Goal: Communication & Community: Ask a question

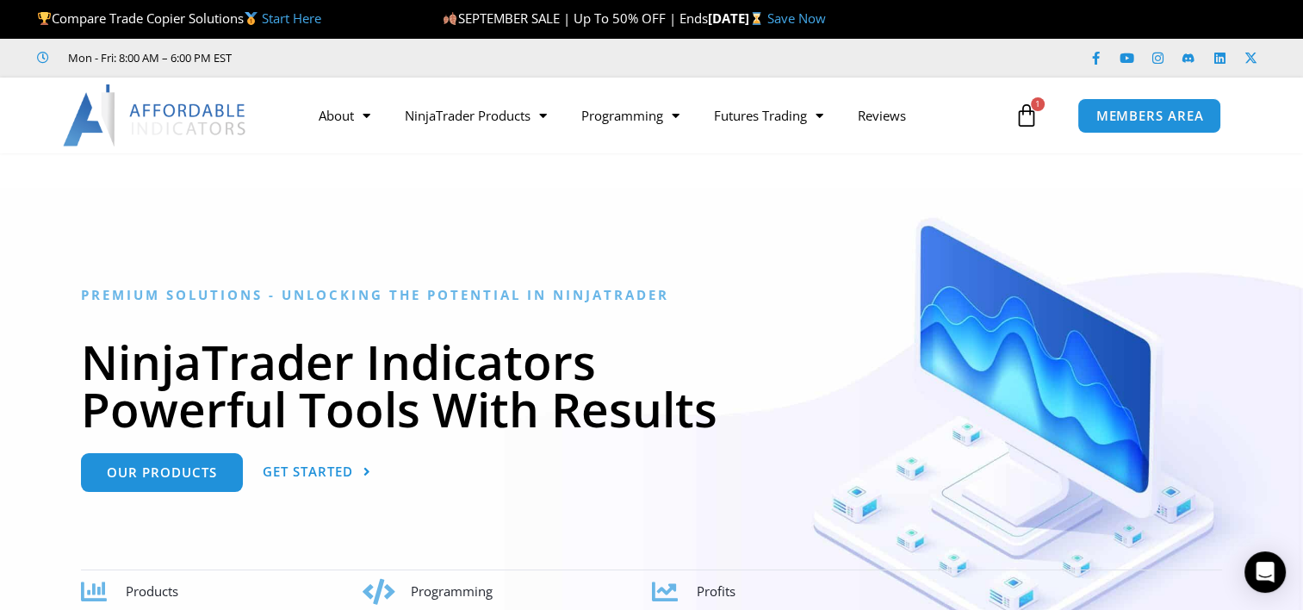
click at [1119, 133] on div "MEMBERS AREA" at bounding box center [1185, 116] width 233 height 53
click at [1125, 117] on span "MEMBERS AREA" at bounding box center [1149, 115] width 118 height 15
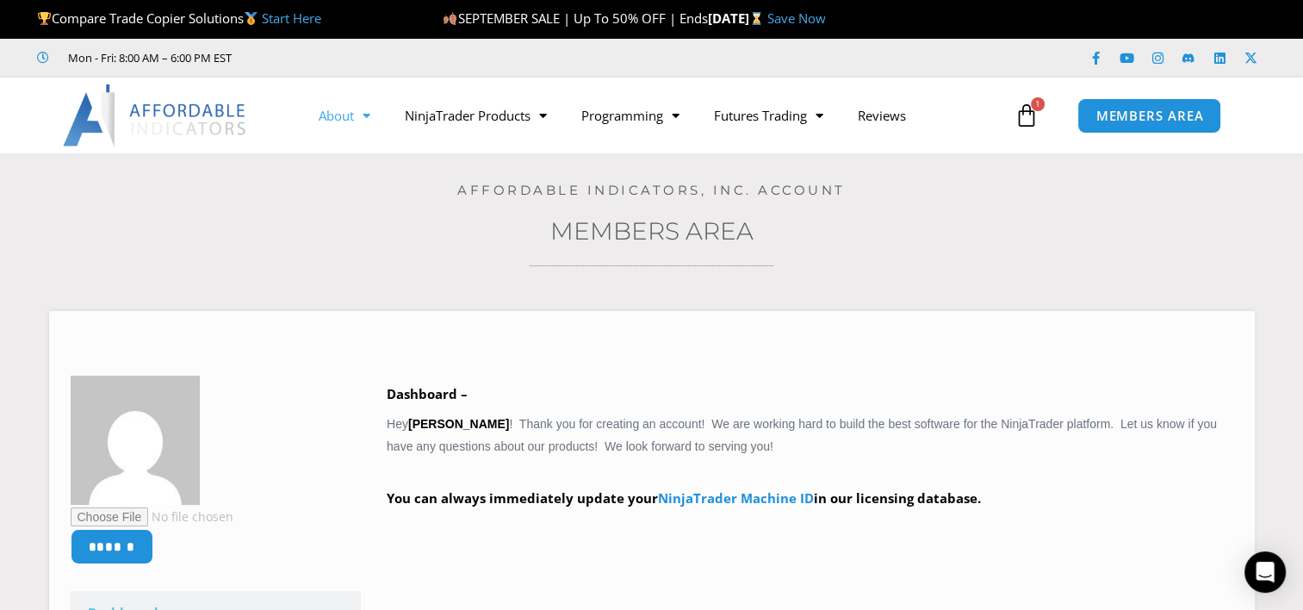
click at [367, 114] on span "Menu" at bounding box center [362, 116] width 16 height 30
click at [1101, 119] on span "MEMBERS AREA" at bounding box center [1149, 115] width 118 height 15
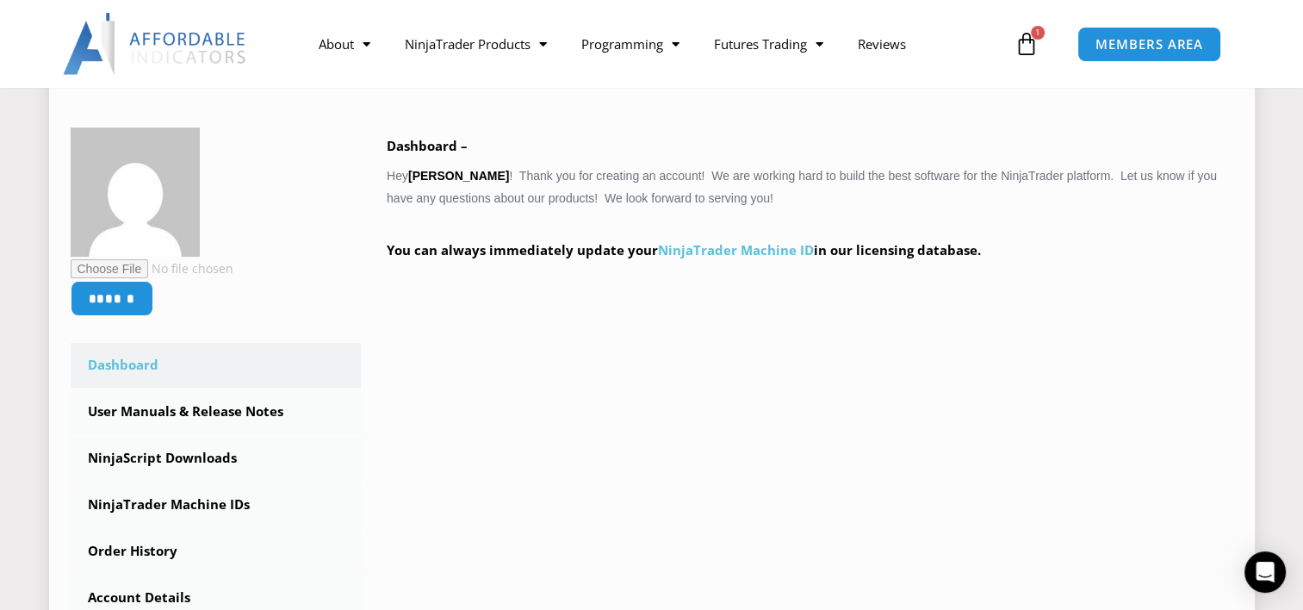
scroll to position [248, 0]
click at [718, 252] on link "NinjaTrader Machine ID" at bounding box center [736, 249] width 156 height 17
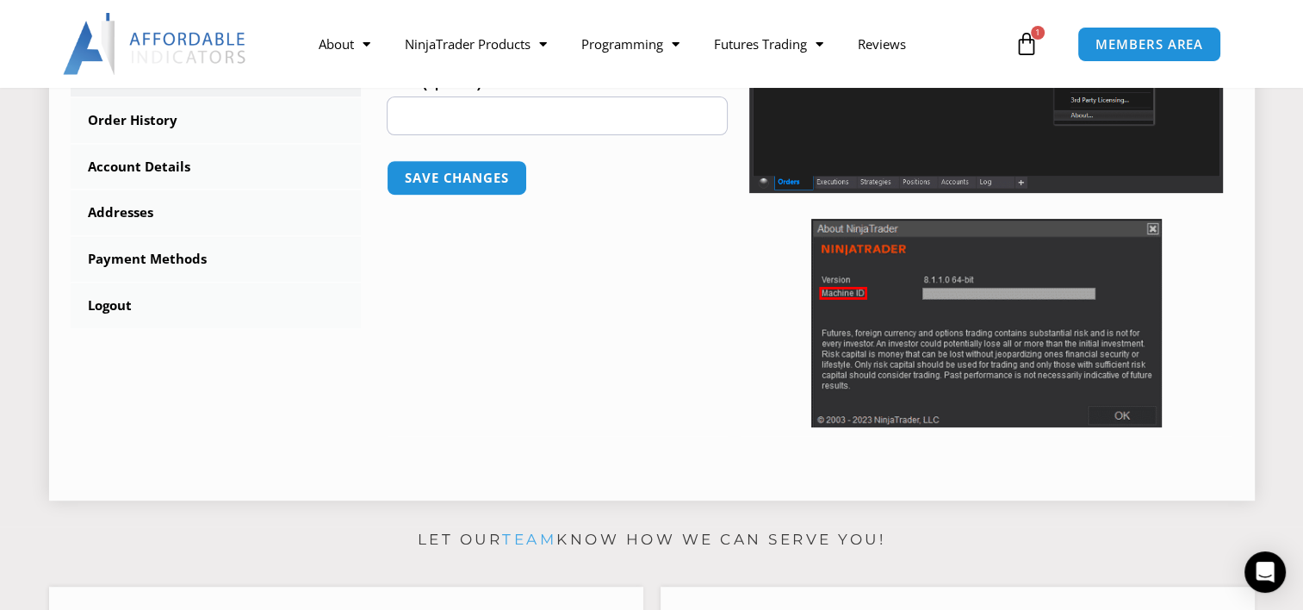
scroll to position [396, 0]
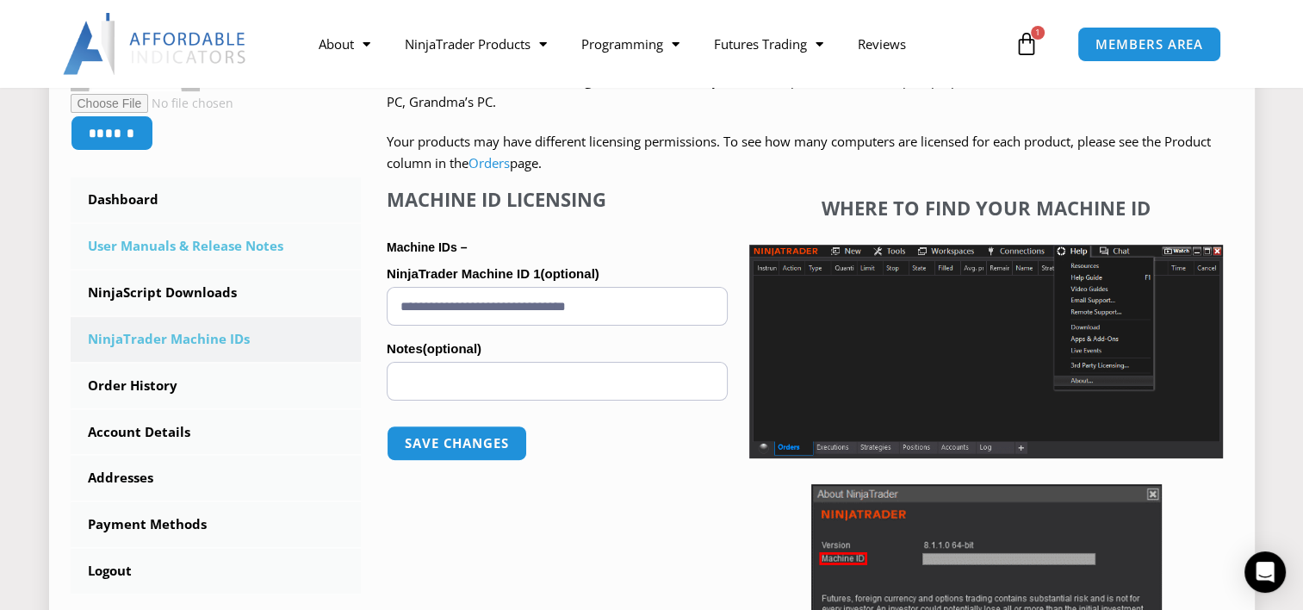
click at [165, 262] on link "User Manuals & Release Notes" at bounding box center [216, 246] width 291 height 45
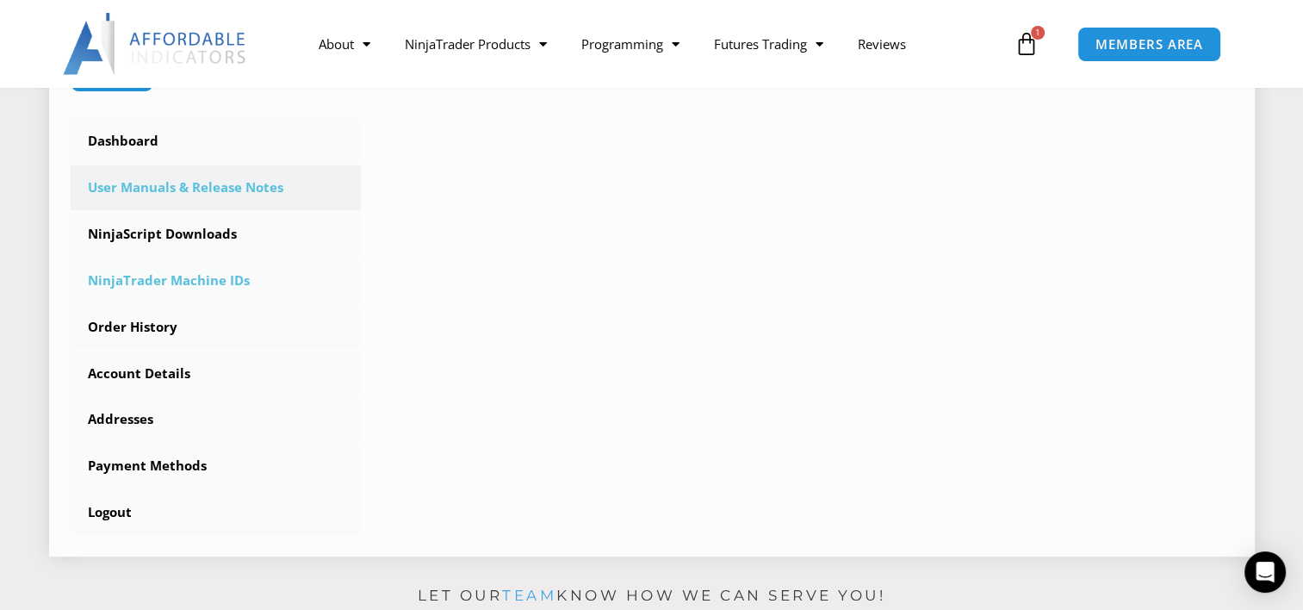
scroll to position [455, 0]
click at [131, 245] on link "NinjaScript Downloads" at bounding box center [216, 234] width 291 height 45
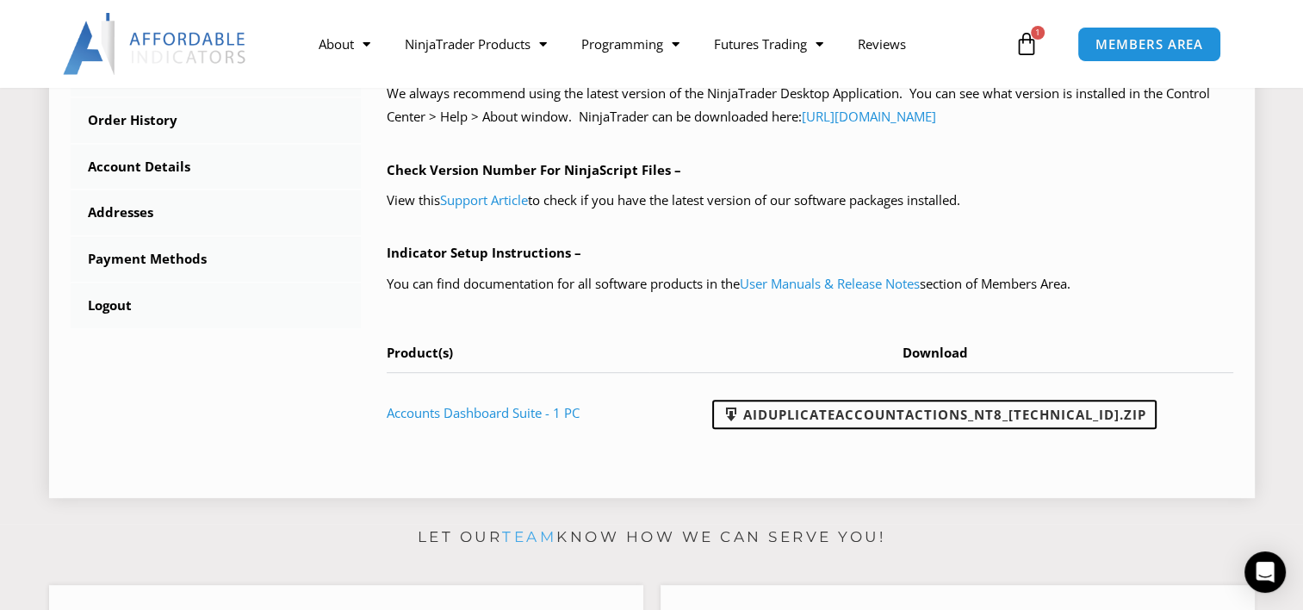
scroll to position [672, 0]
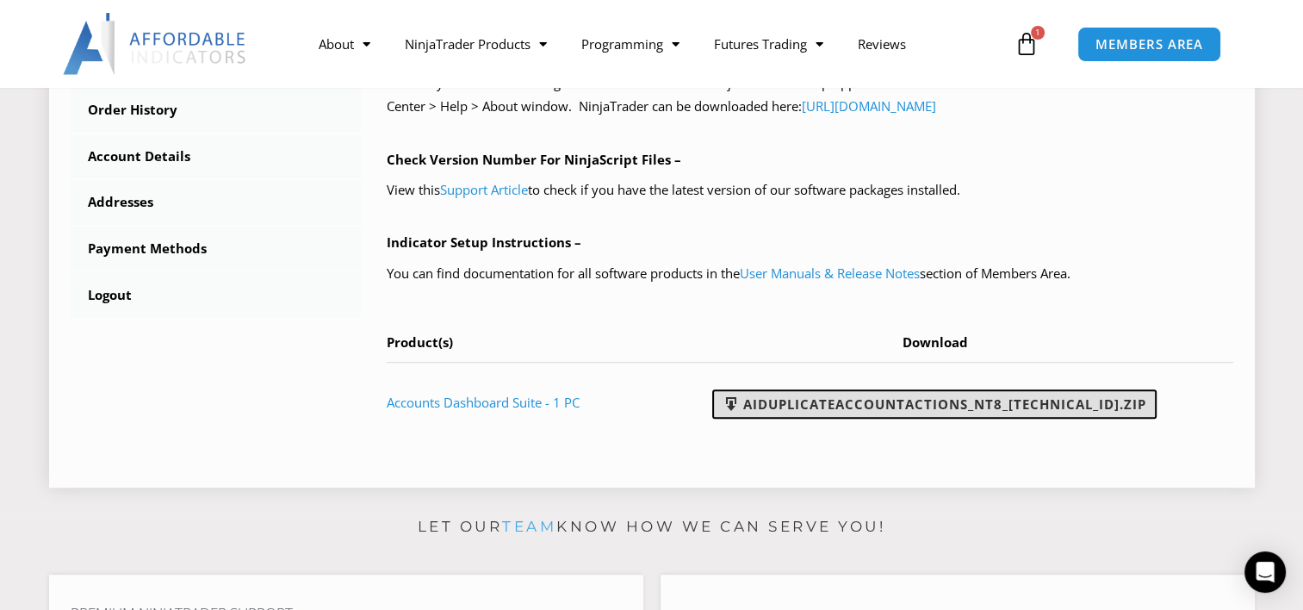
click at [920, 404] on link "AIDuplicateAccountActions_NT8_25.9.10.1.zip" at bounding box center [934, 403] width 444 height 29
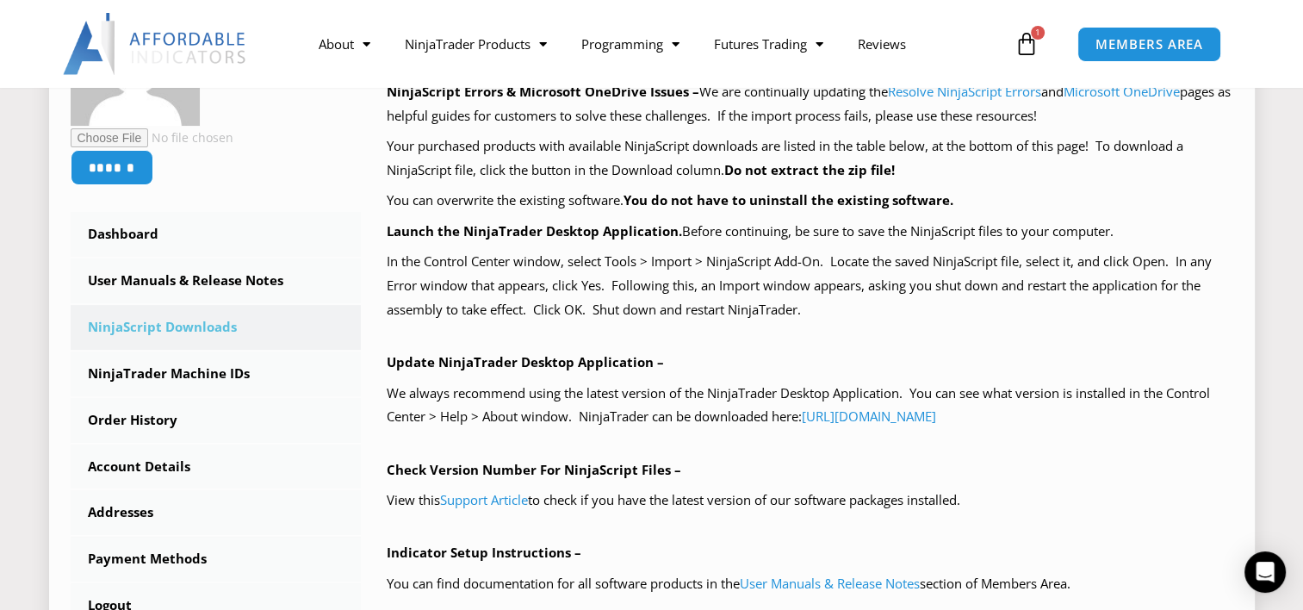
scroll to position [362, 0]
click at [837, 417] on link "https://account.ninjatrader.com/download" at bounding box center [869, 415] width 134 height 17
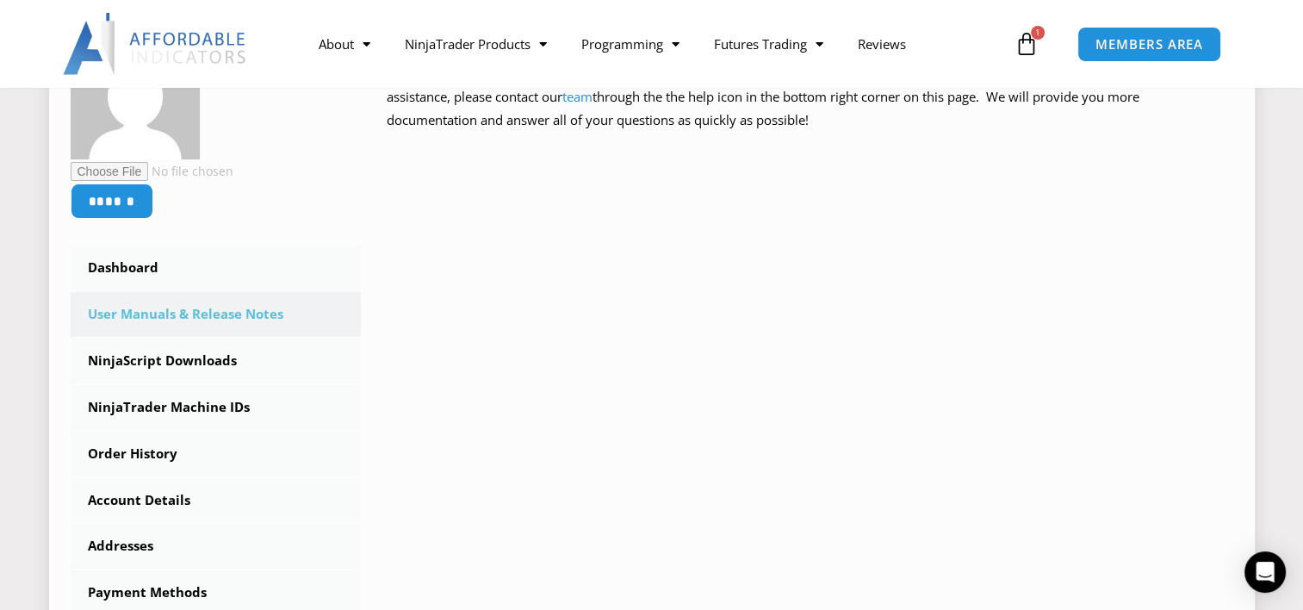
scroll to position [327, 0]
click at [163, 382] on link "NinjaScript Downloads" at bounding box center [216, 361] width 291 height 45
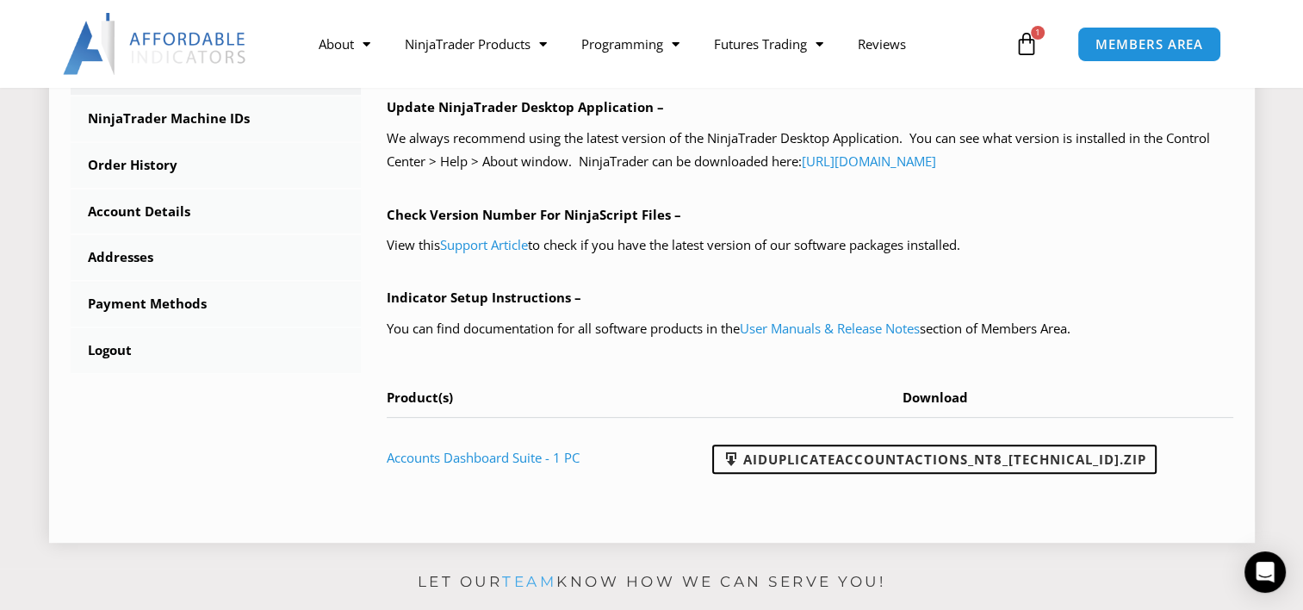
scroll to position [617, 0]
click at [871, 319] on link "User Manuals & Release Notes" at bounding box center [830, 327] width 180 height 17
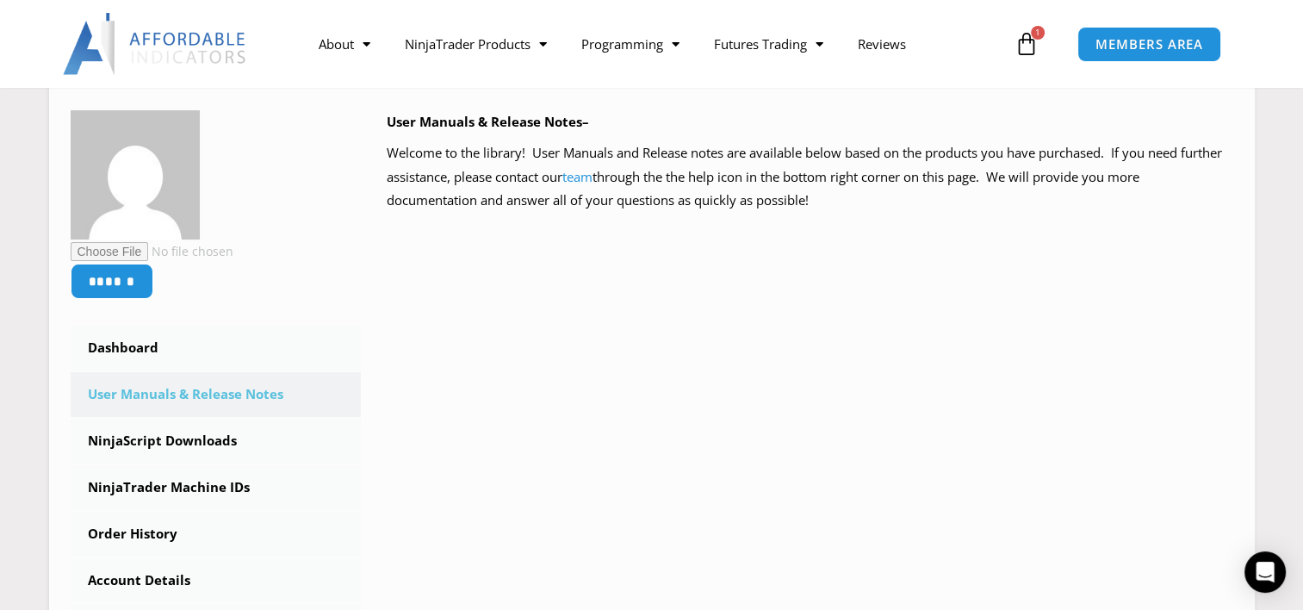
scroll to position [251, 0]
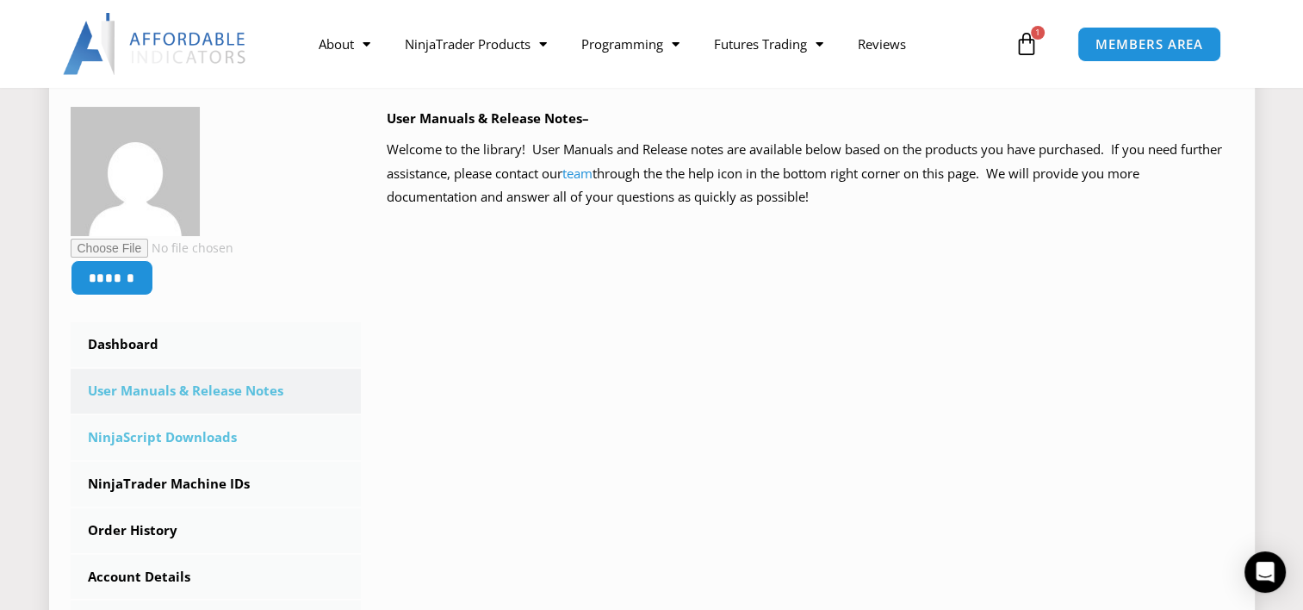
click at [176, 455] on link "NinjaScript Downloads" at bounding box center [216, 437] width 291 height 45
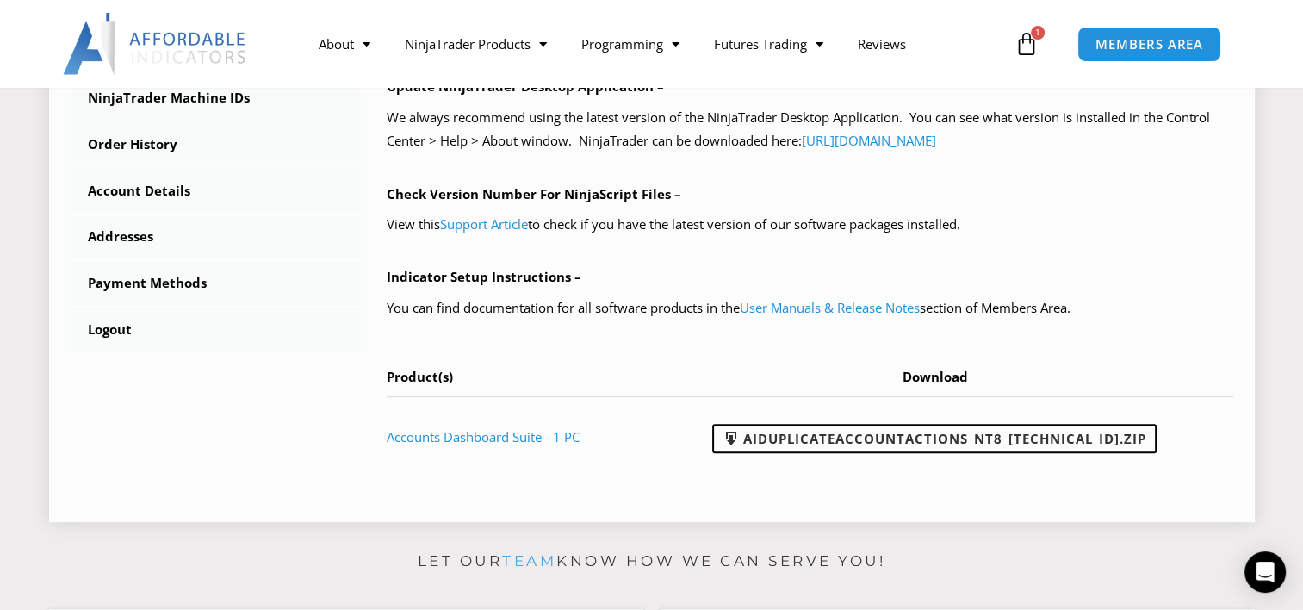
scroll to position [641, 0]
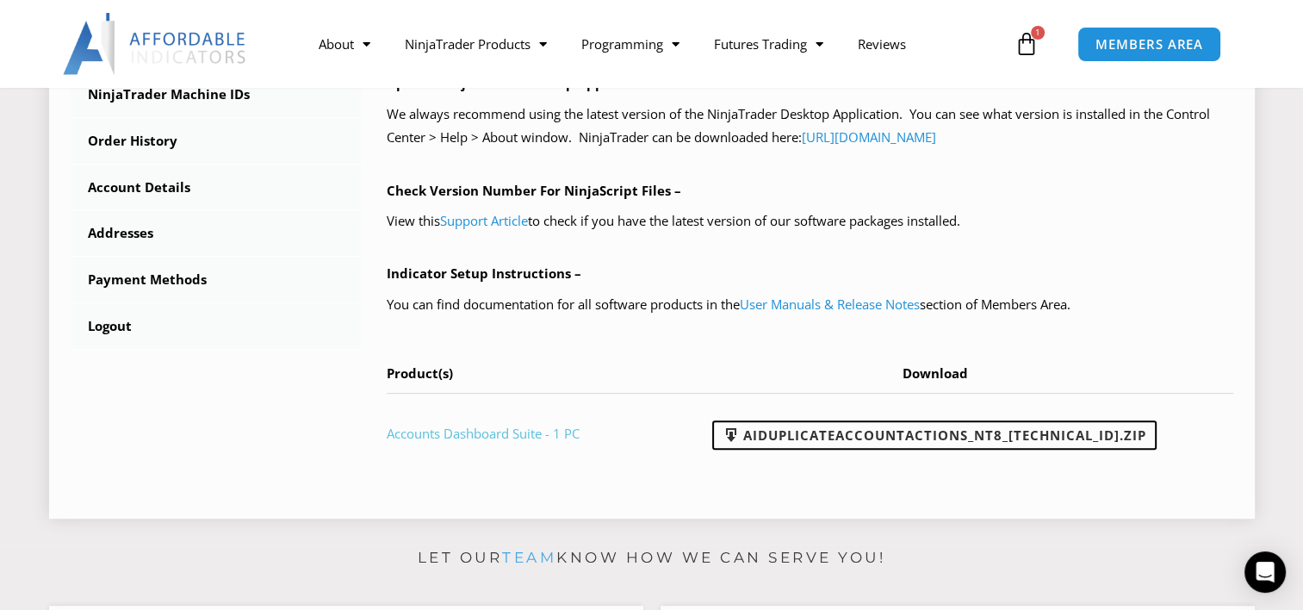
click at [536, 428] on link "Accounts Dashboard Suite - 1 PC" at bounding box center [483, 433] width 193 height 17
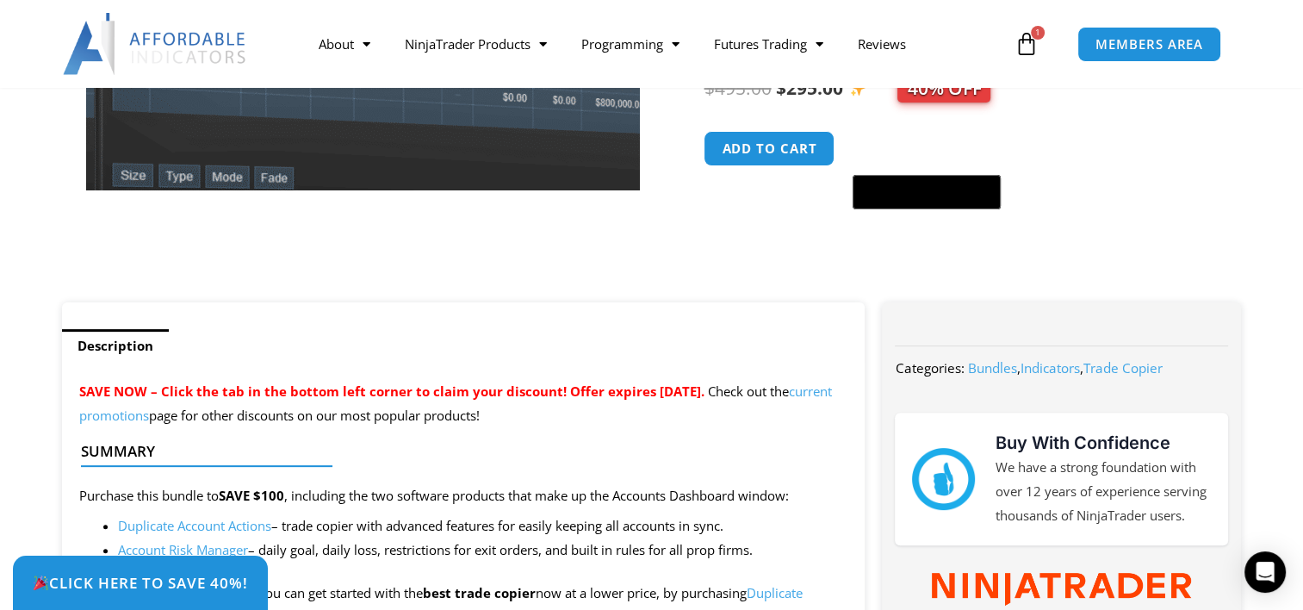
scroll to position [627, 0]
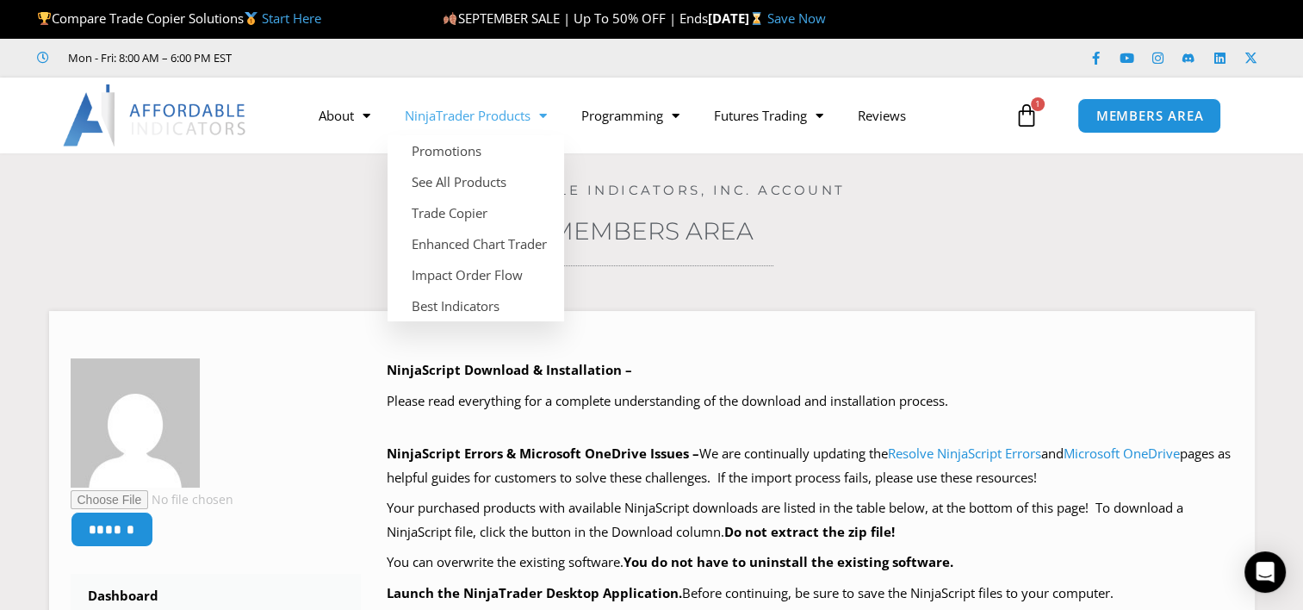
click at [547, 118] on span "Menu" at bounding box center [538, 116] width 16 height 30
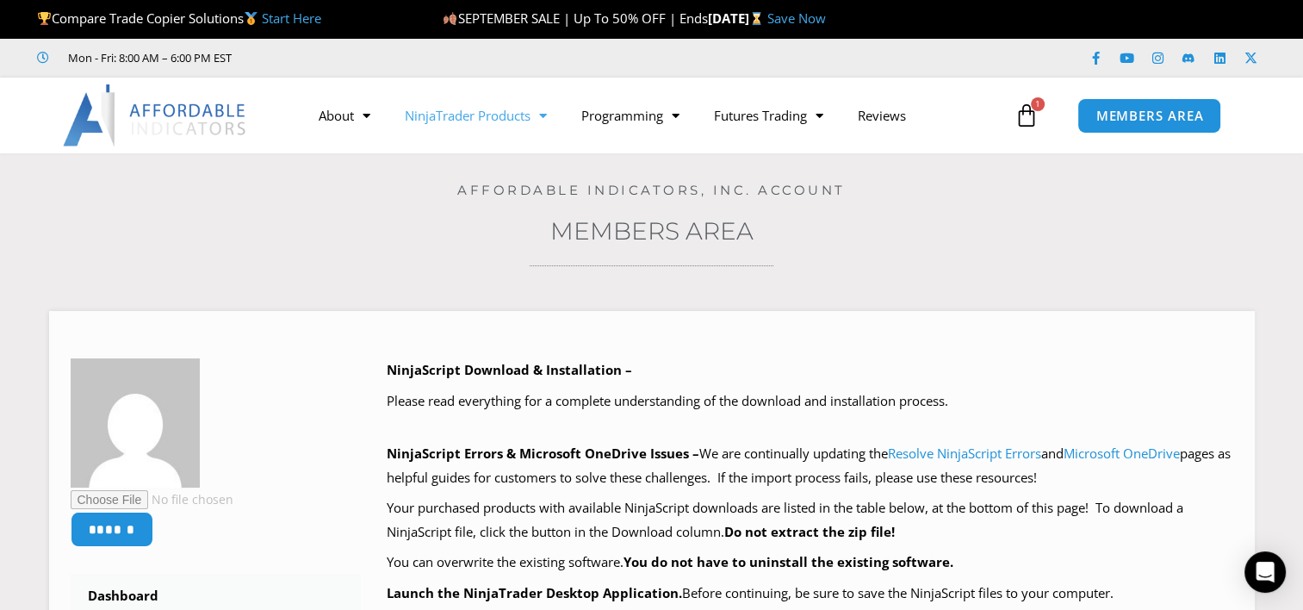
click at [547, 118] on span "Menu" at bounding box center [538, 116] width 16 height 30
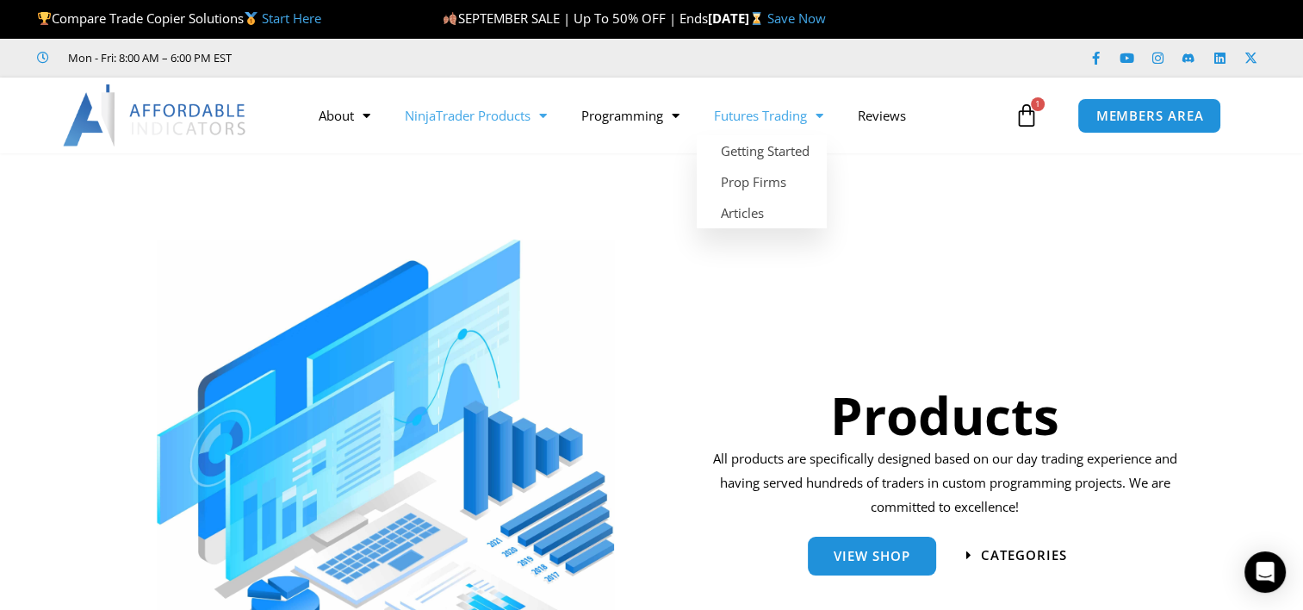
click at [818, 121] on span "Menu" at bounding box center [815, 116] width 16 height 30
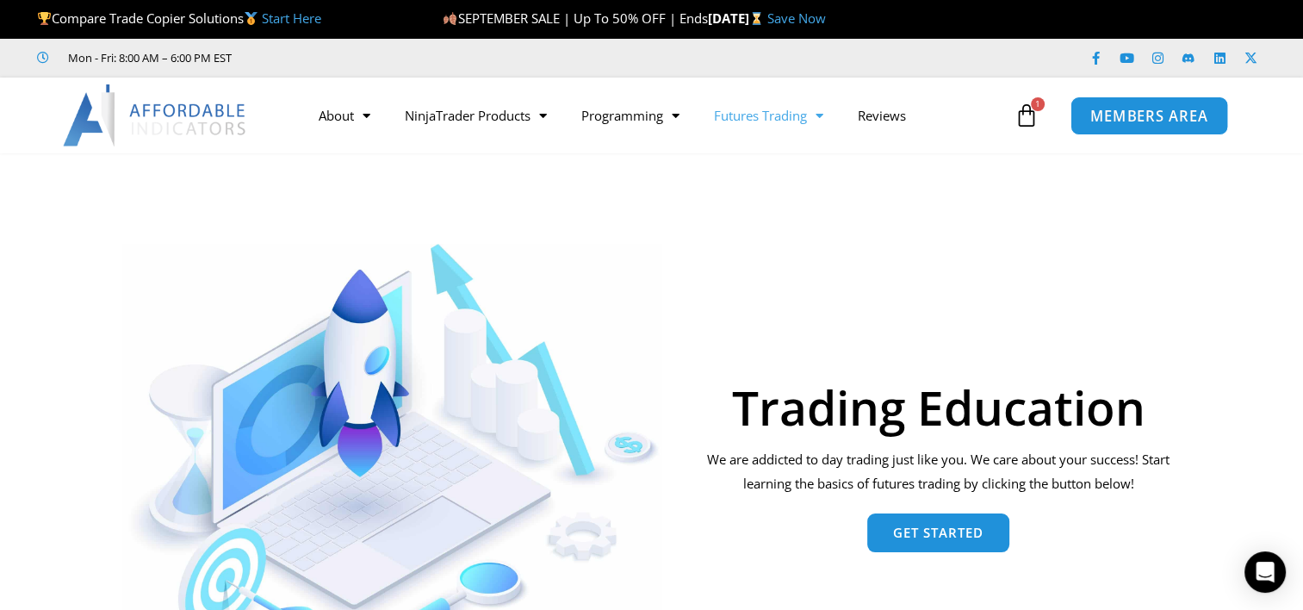
click at [1112, 121] on span "MEMBERS AREA" at bounding box center [1149, 115] width 118 height 15
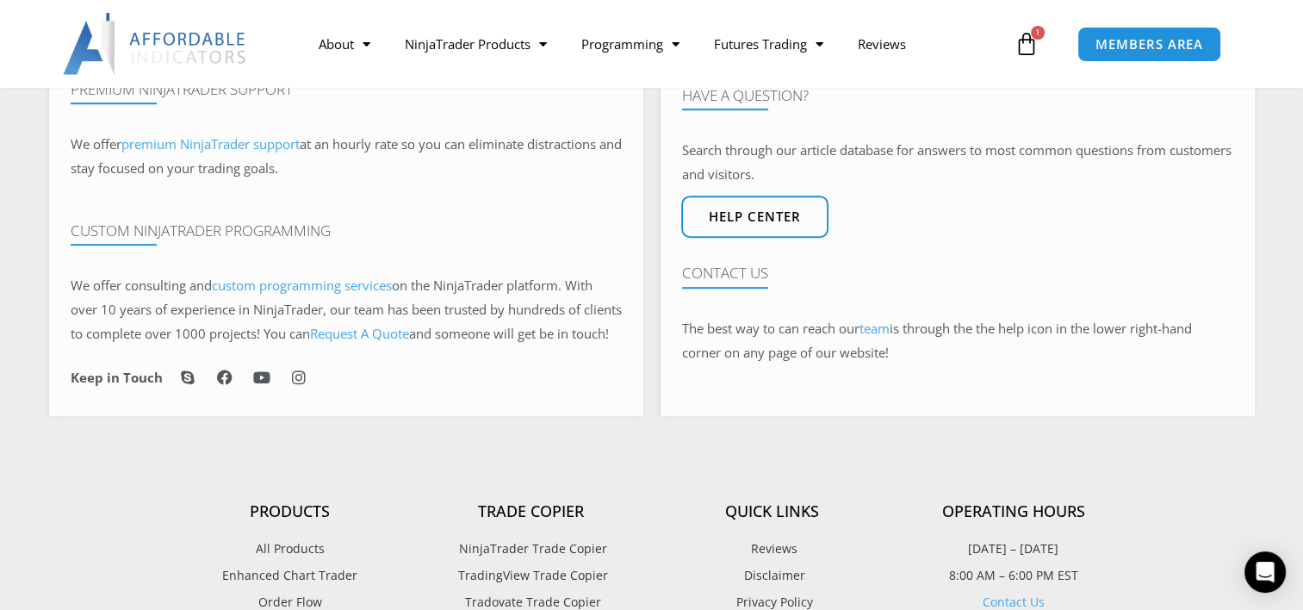
scroll to position [981, 0]
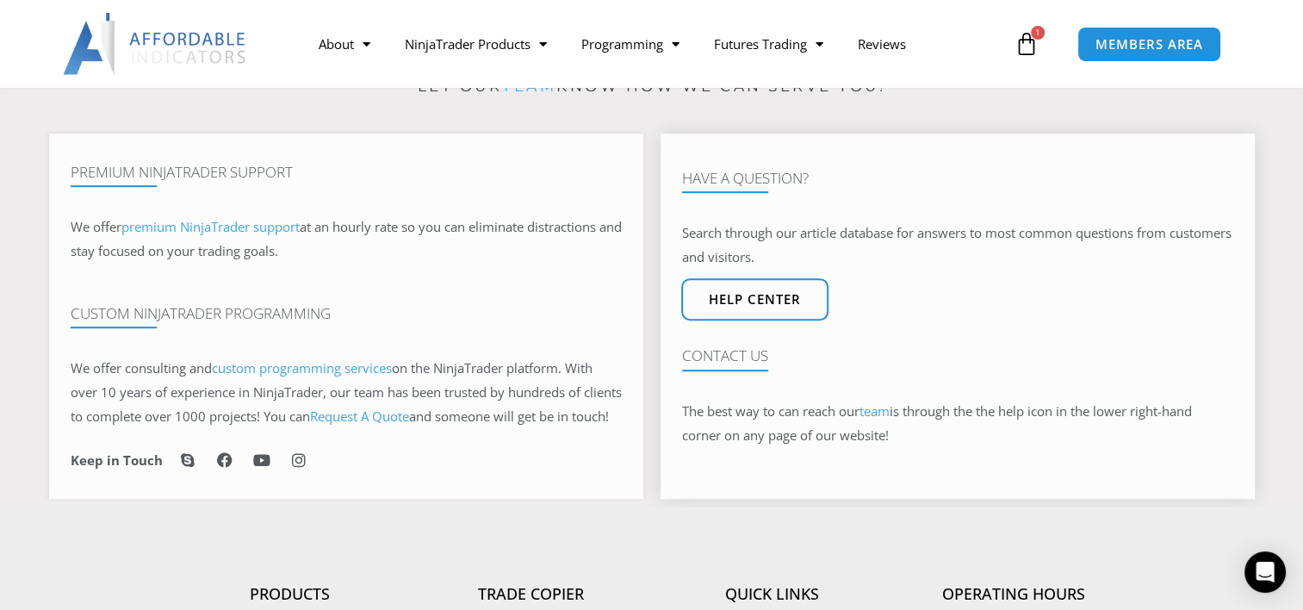
click at [710, 187] on h4 "Have A Question?" at bounding box center [957, 178] width 551 height 17
drag, startPoint x: 749, startPoint y: 267, endPoint x: 730, endPoint y: 340, distance: 75.6
click at [730, 340] on div "Have A Question? Search through our article database for answers to most common…" at bounding box center [957, 315] width 594 height 365
drag, startPoint x: 730, startPoint y: 340, endPoint x: 792, endPoint y: 313, distance: 67.5
click at [792, 313] on div "Have A Question? Search through our article database for answers to most common…" at bounding box center [957, 315] width 594 height 365
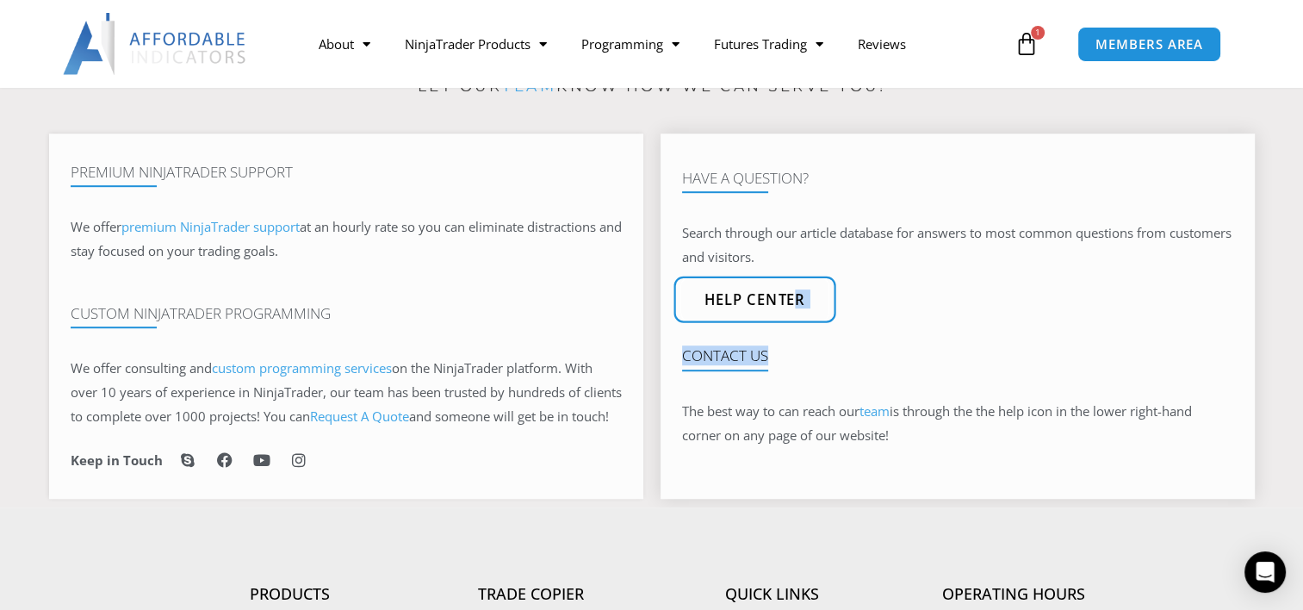
click at [792, 307] on span "Help center" at bounding box center [755, 300] width 102 height 15
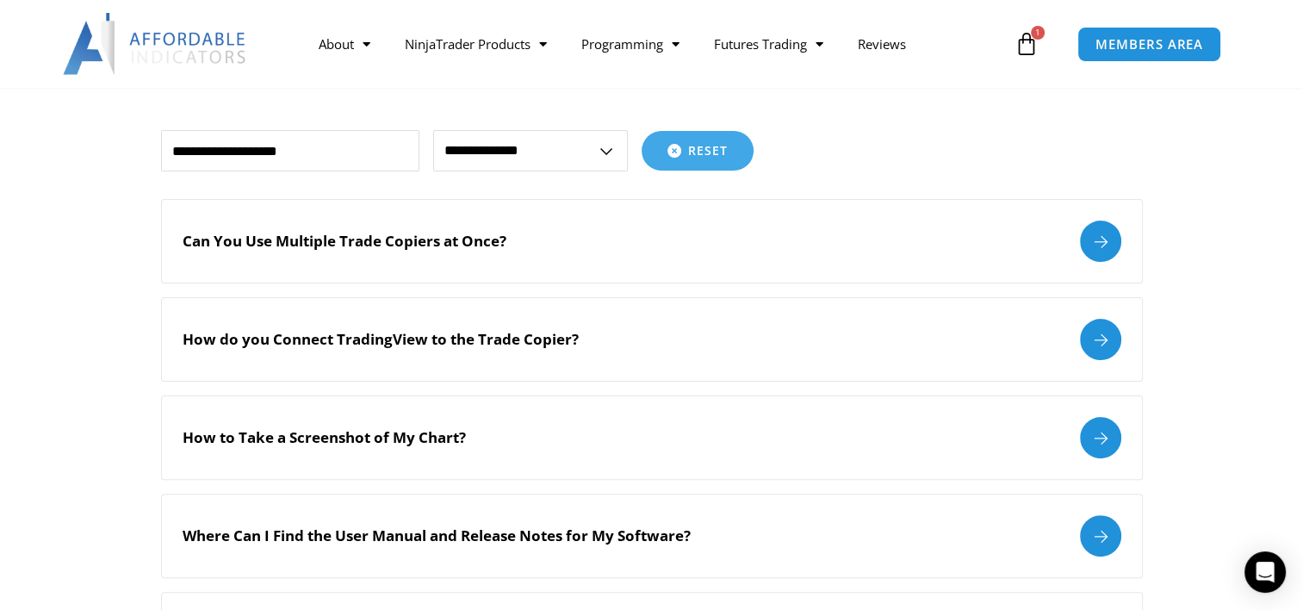
scroll to position [362, 0]
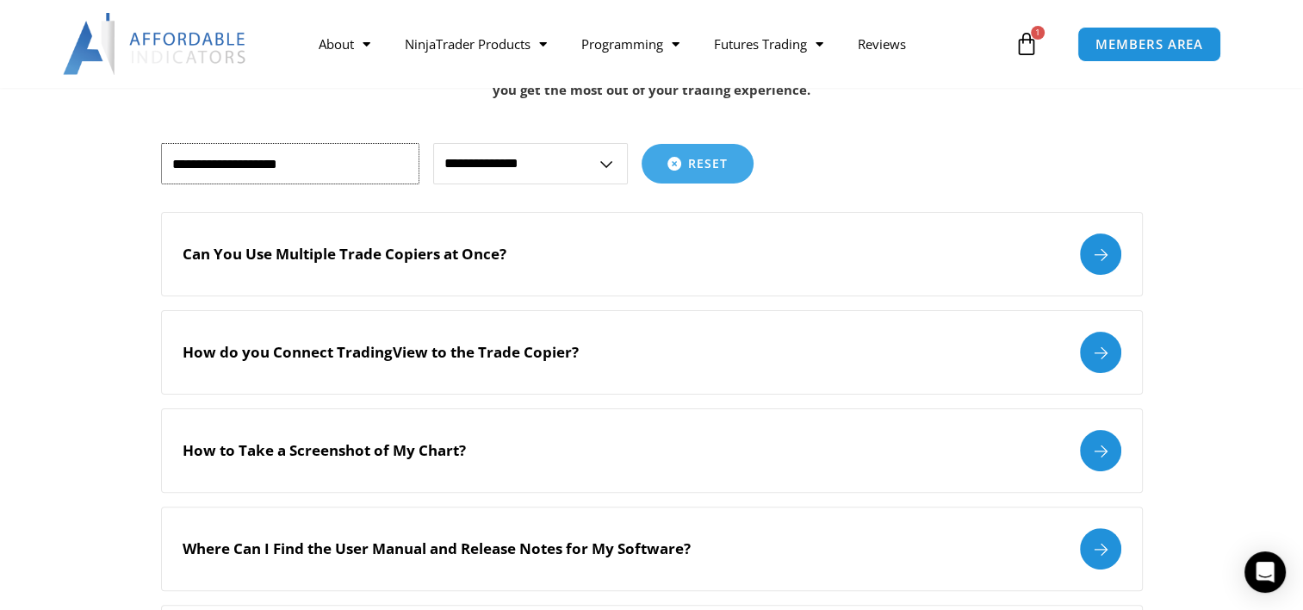
click at [231, 149] on input "text" at bounding box center [290, 163] width 258 height 41
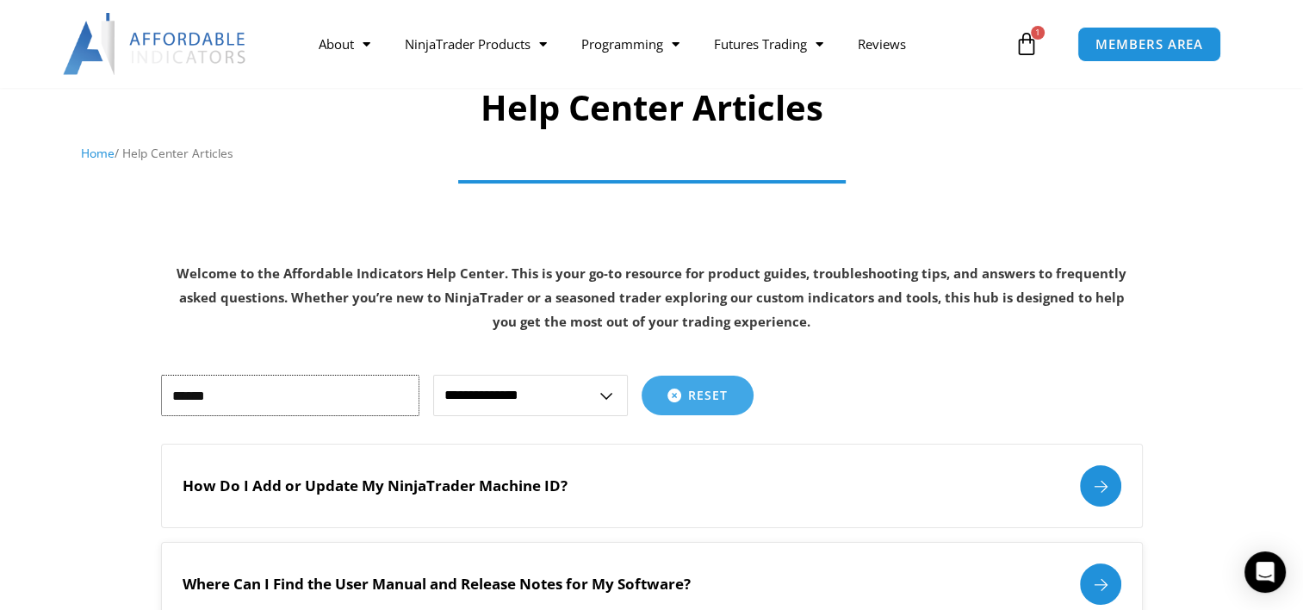
scroll to position [0, 0]
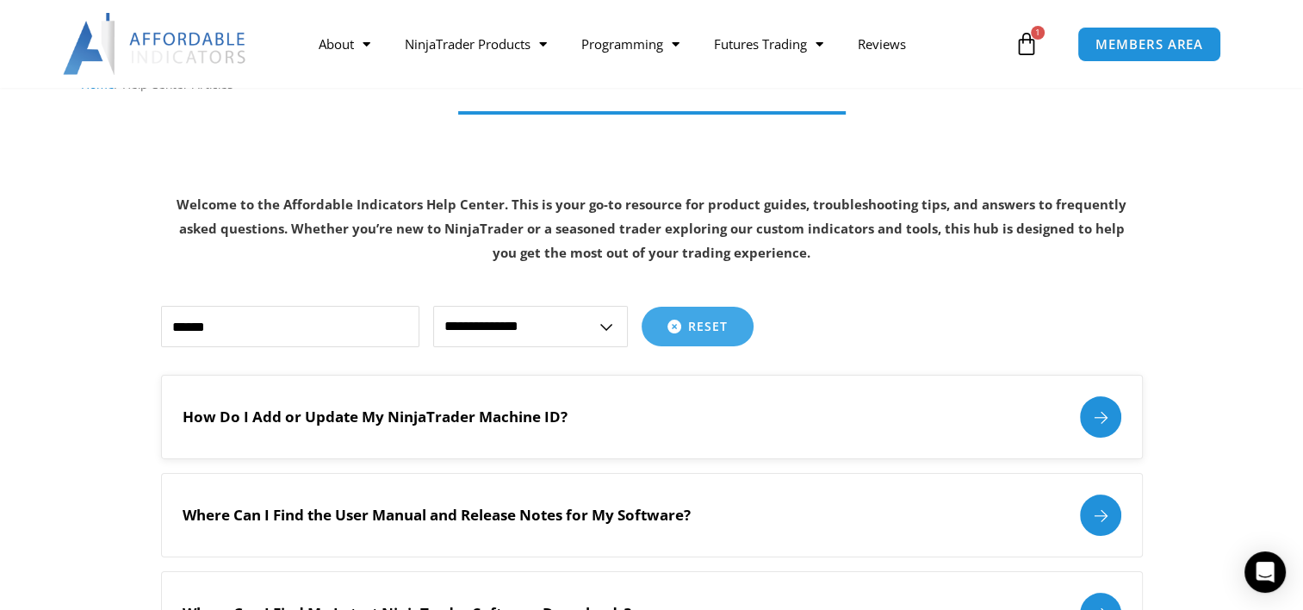
scroll to position [188, 0]
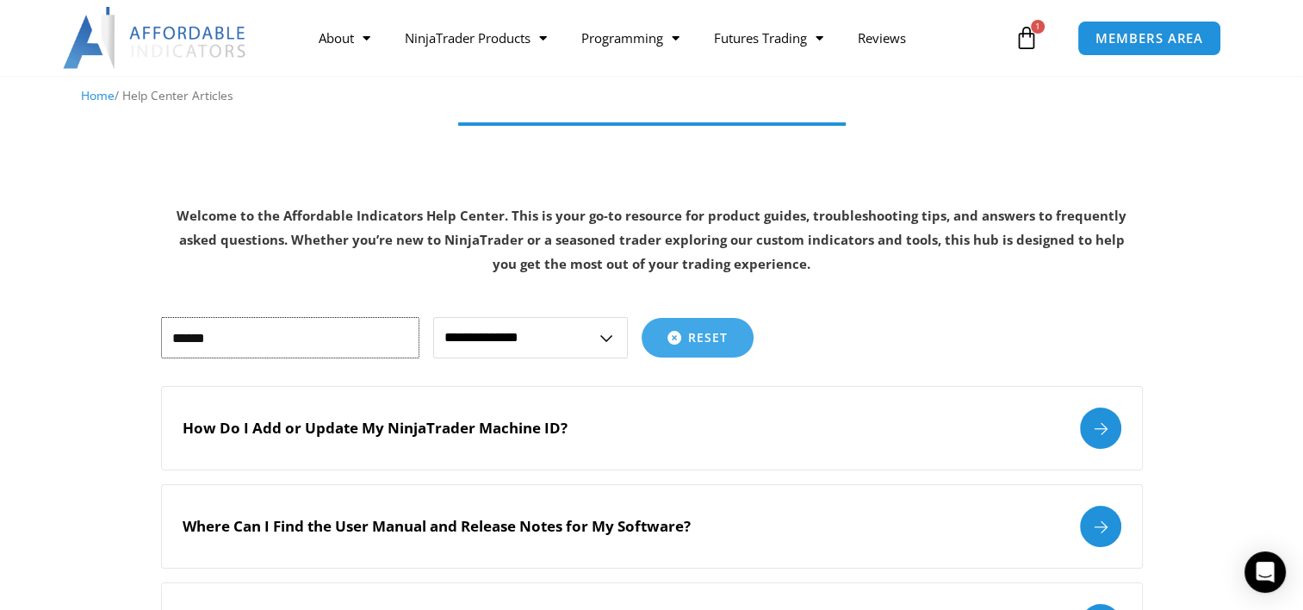
click at [287, 341] on input "******" at bounding box center [290, 337] width 258 height 41
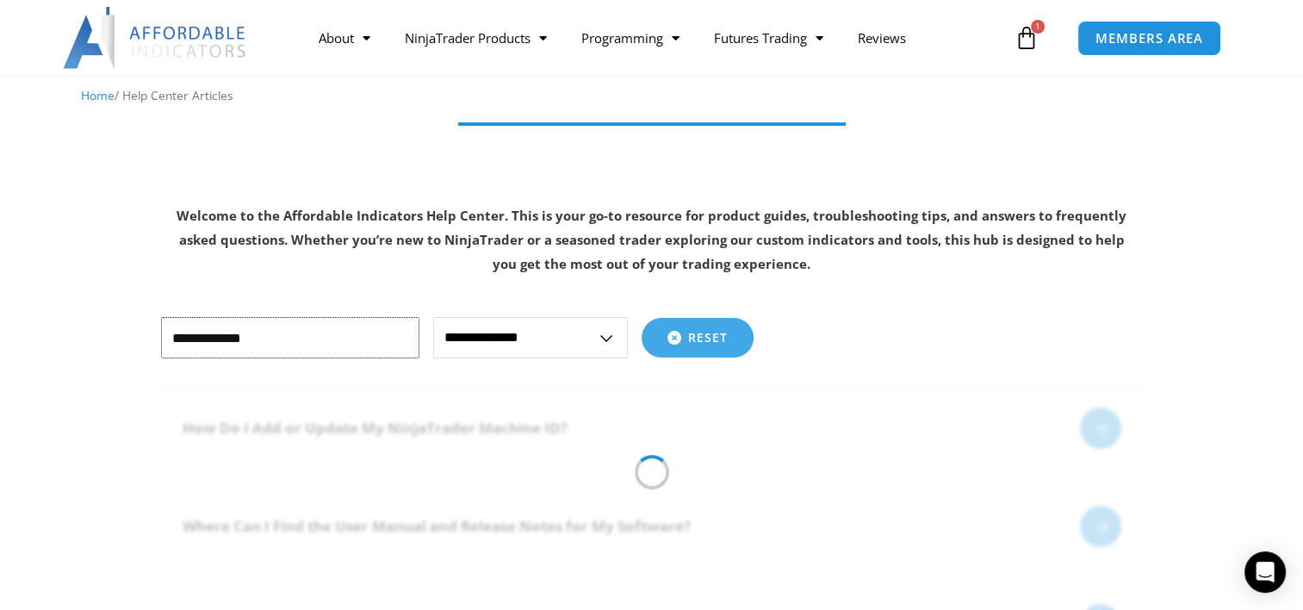
type input "**********"
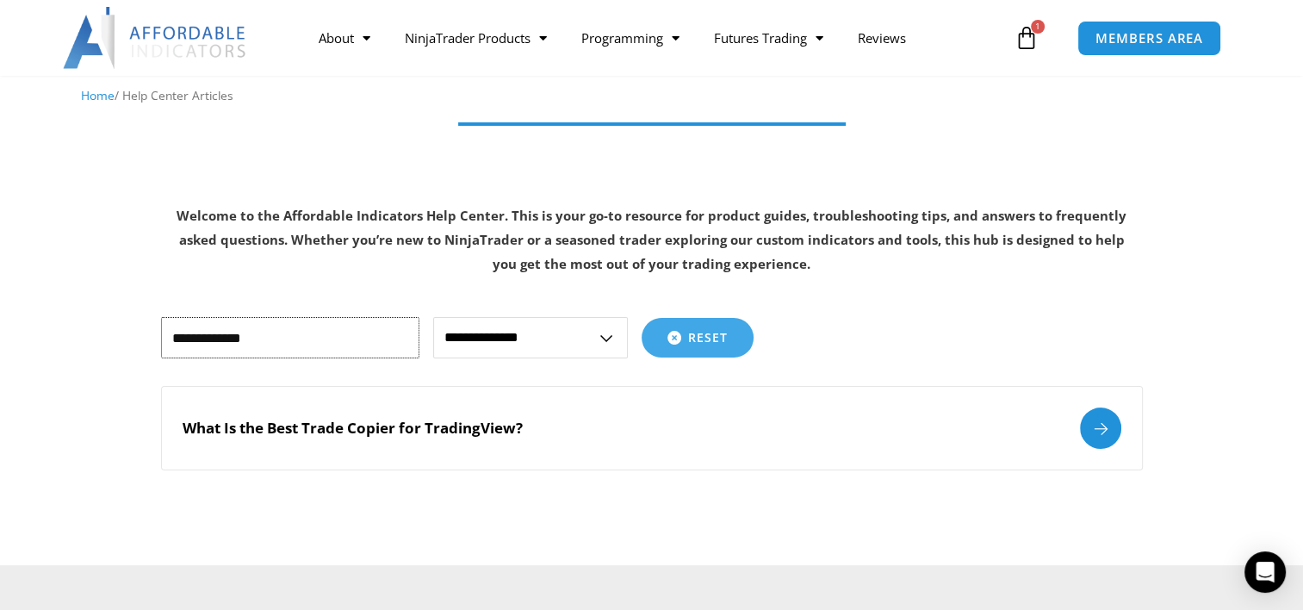
scroll to position [0, 0]
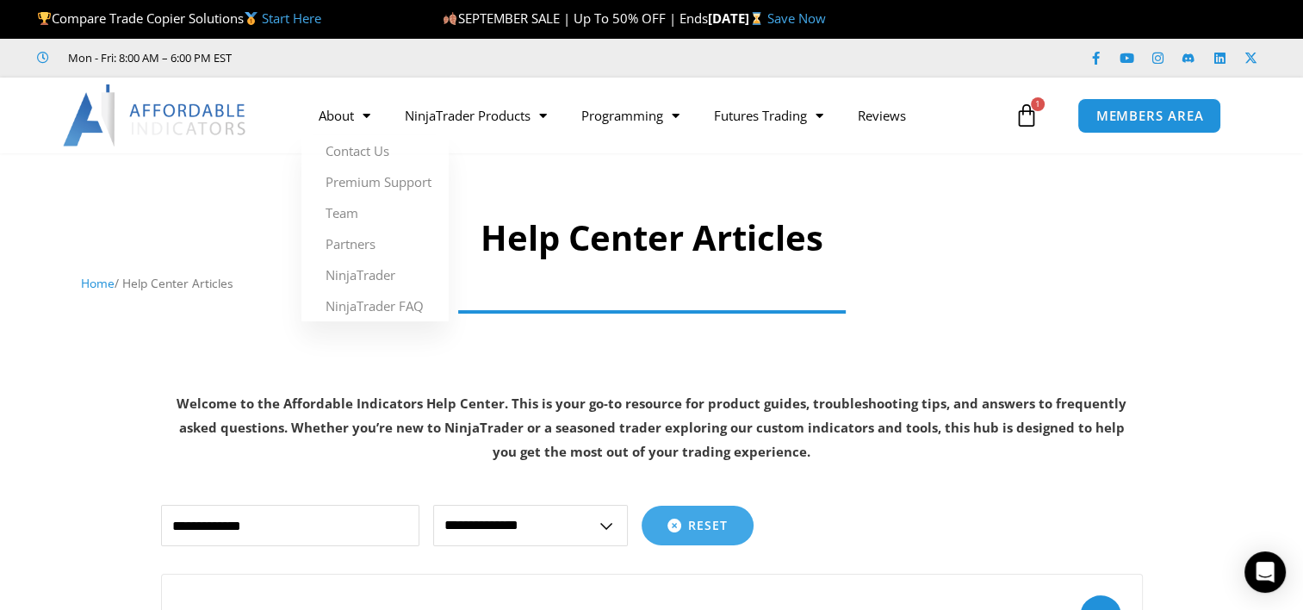
click at [228, 190] on div at bounding box center [651, 234] width 1303 height 144
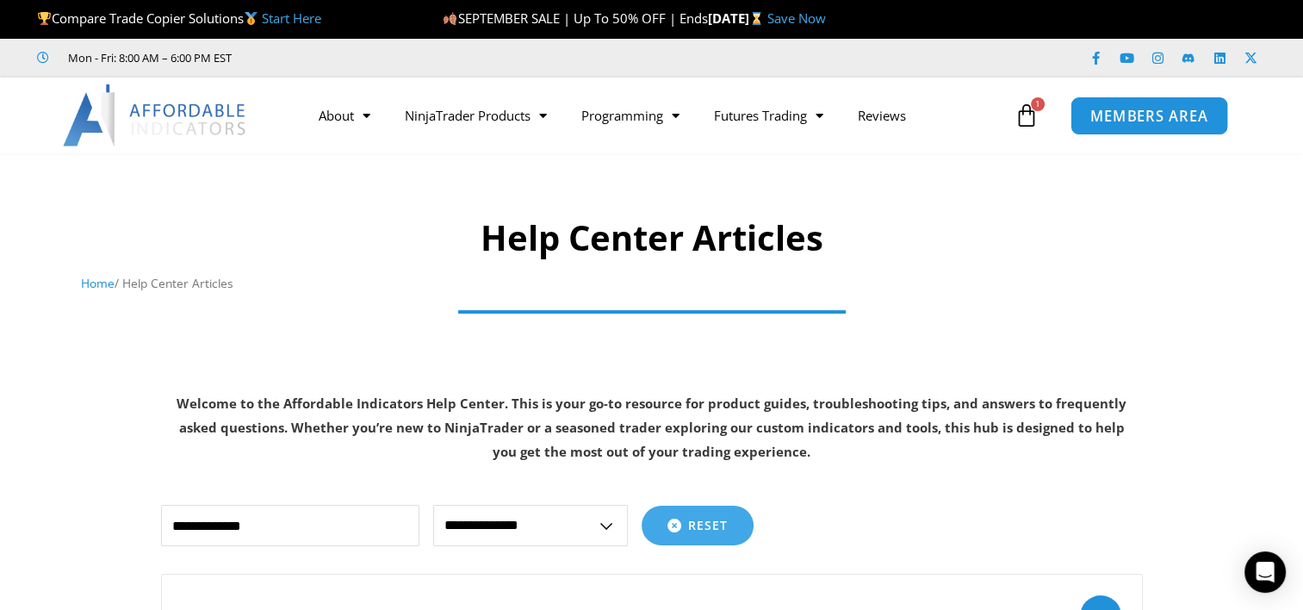
click at [1161, 111] on span "MEMBERS AREA" at bounding box center [1149, 115] width 118 height 15
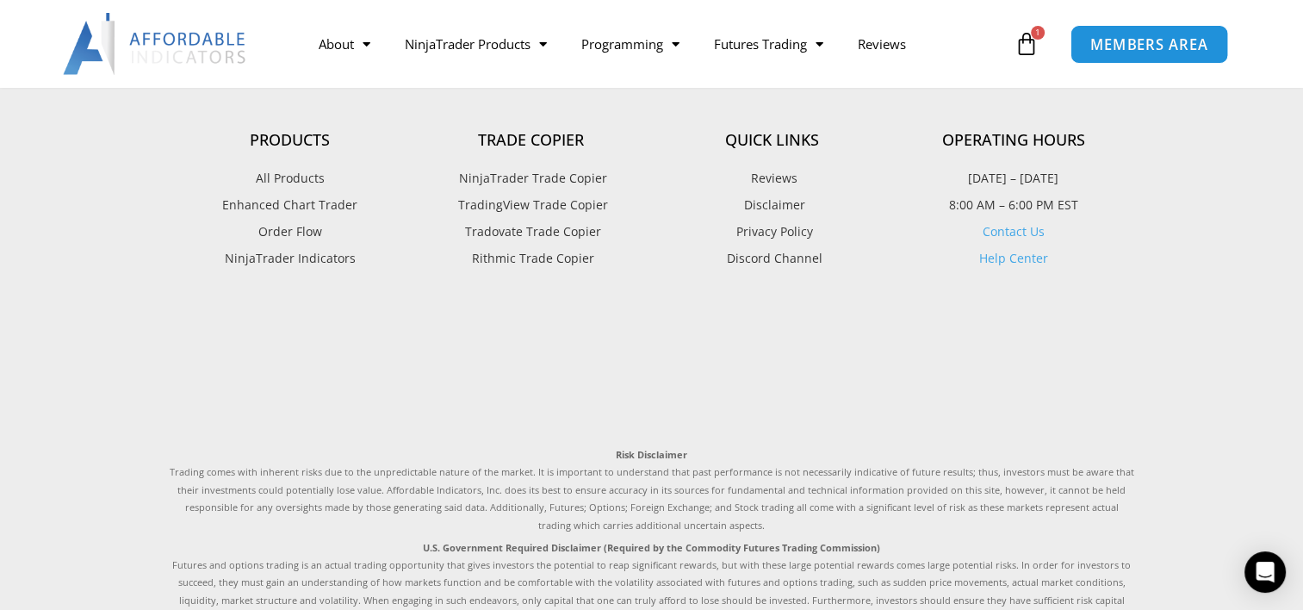
scroll to position [702, 0]
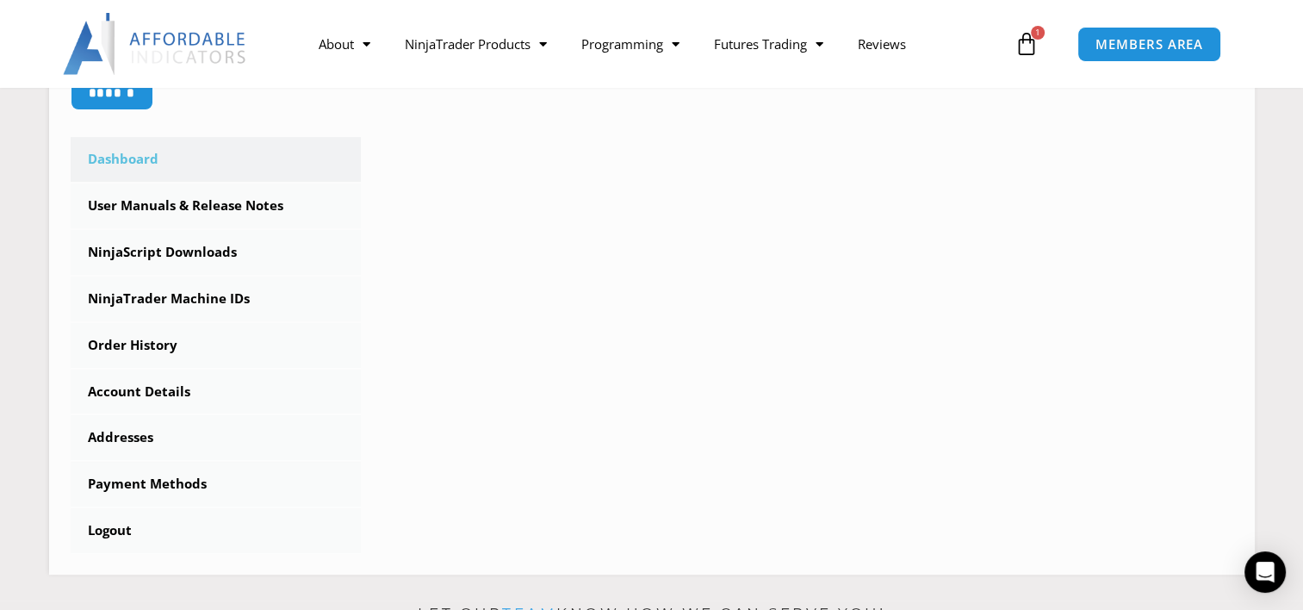
scroll to position [458, 0]
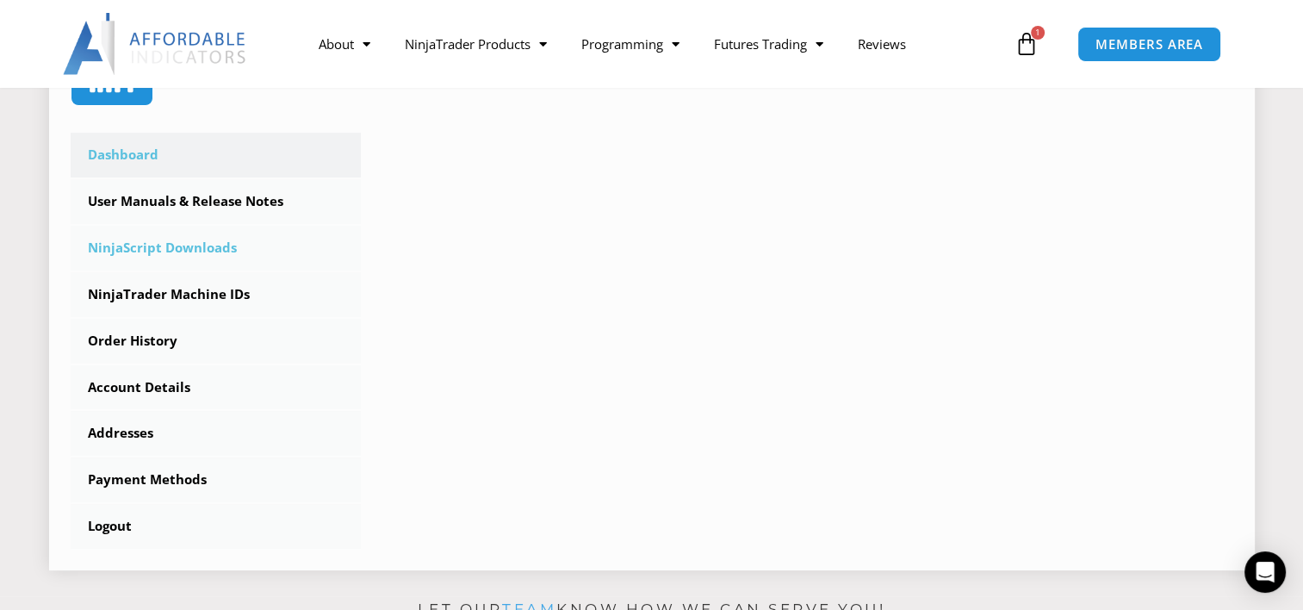
click at [164, 252] on link "NinjaScript Downloads" at bounding box center [216, 248] width 291 height 45
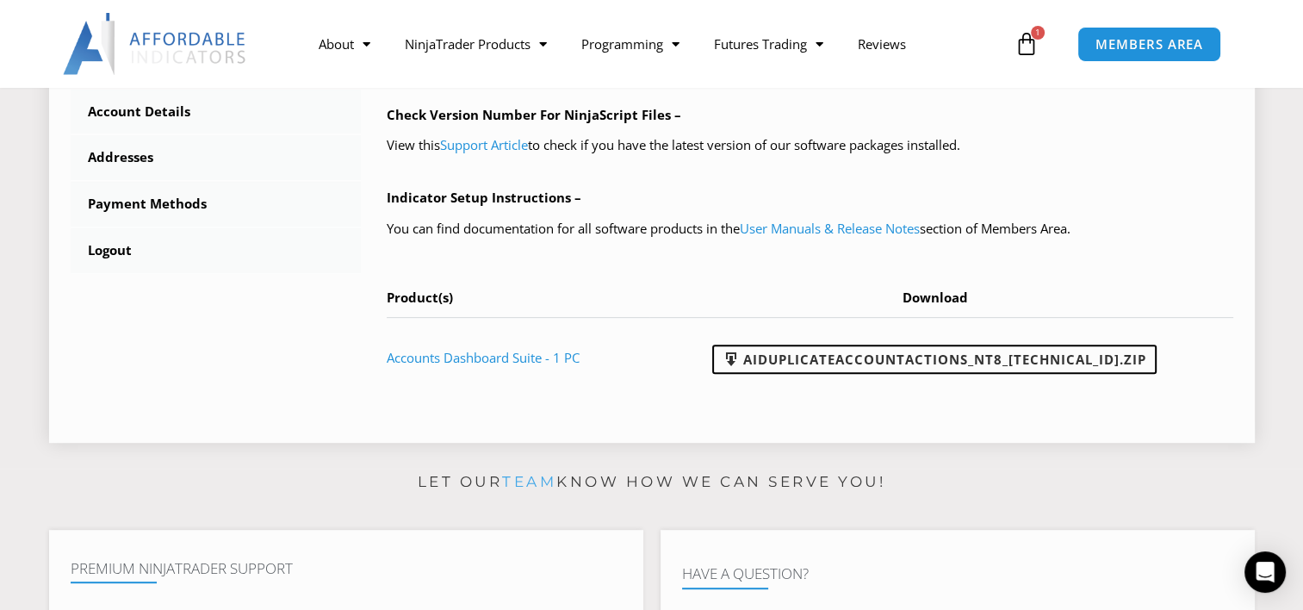
scroll to position [718, 0]
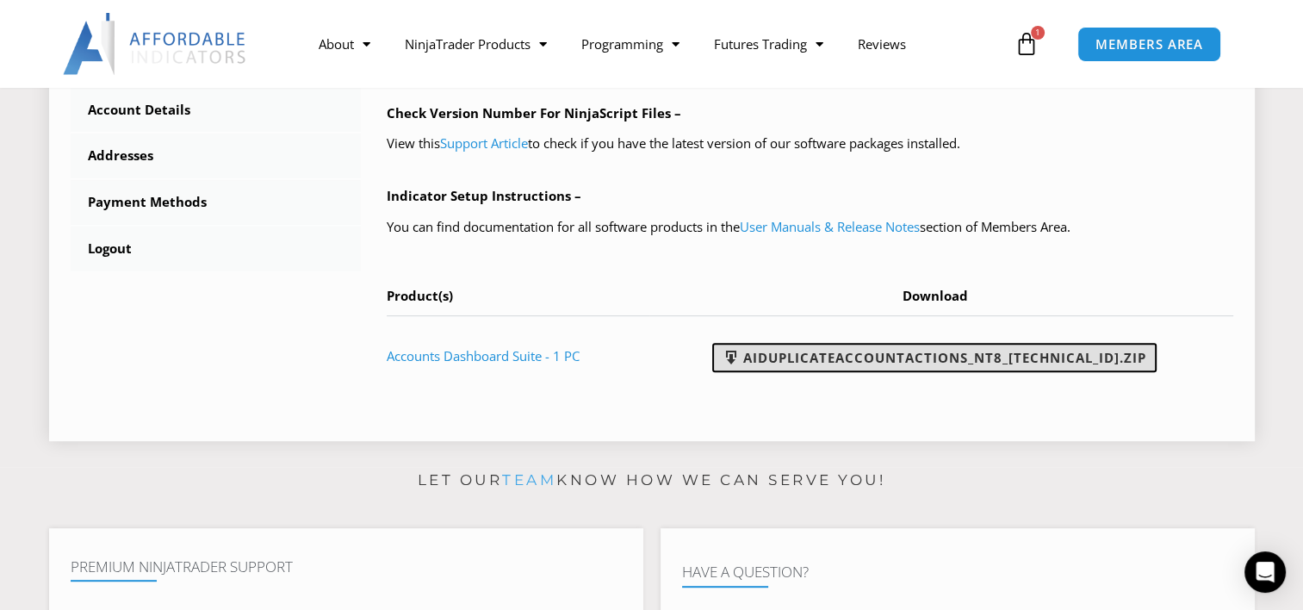
drag, startPoint x: 880, startPoint y: 354, endPoint x: 846, endPoint y: 355, distance: 34.5
click at [846, 355] on link "AIDuplicateAccountActions_NT8_[TECHNICAL_ID].zip" at bounding box center [934, 357] width 444 height 29
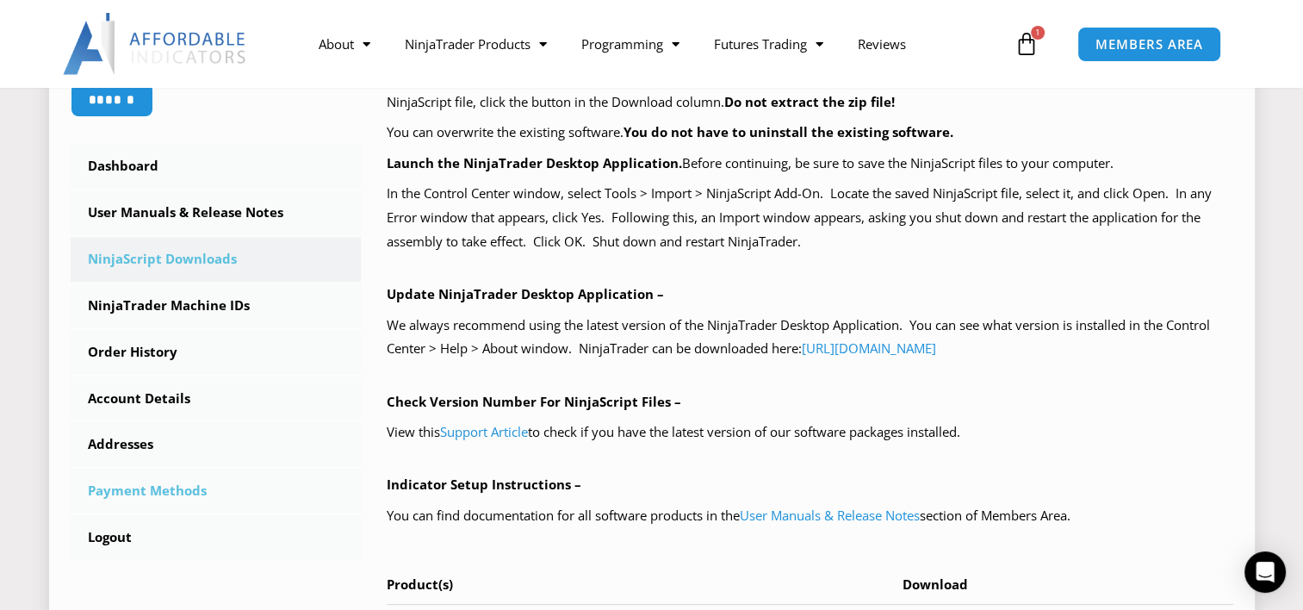
scroll to position [431, 0]
click at [117, 165] on link "Dashboard" at bounding box center [216, 165] width 291 height 45
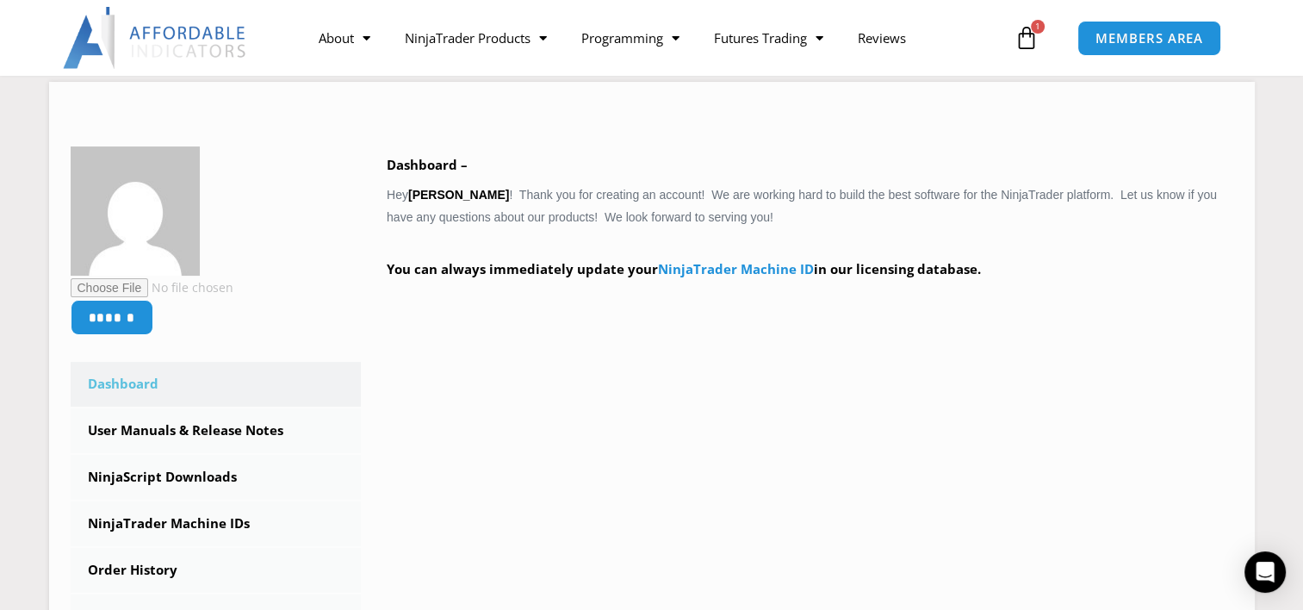
scroll to position [238, 0]
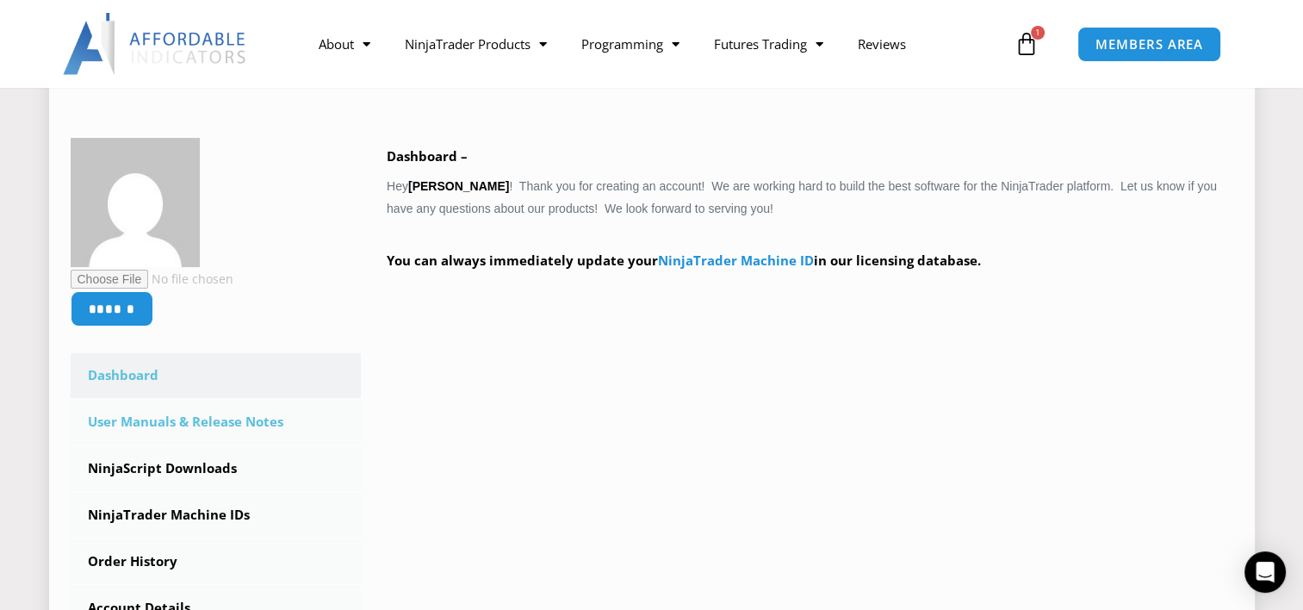
click at [153, 427] on link "User Manuals & Release Notes" at bounding box center [216, 422] width 291 height 45
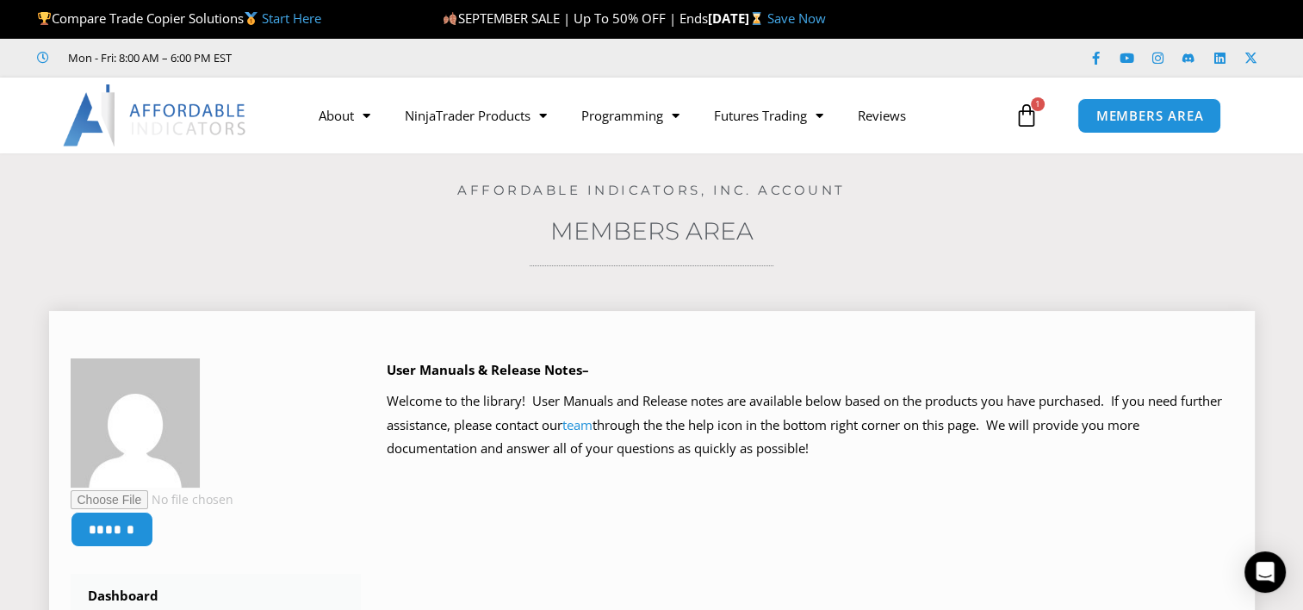
scroll to position [14, 0]
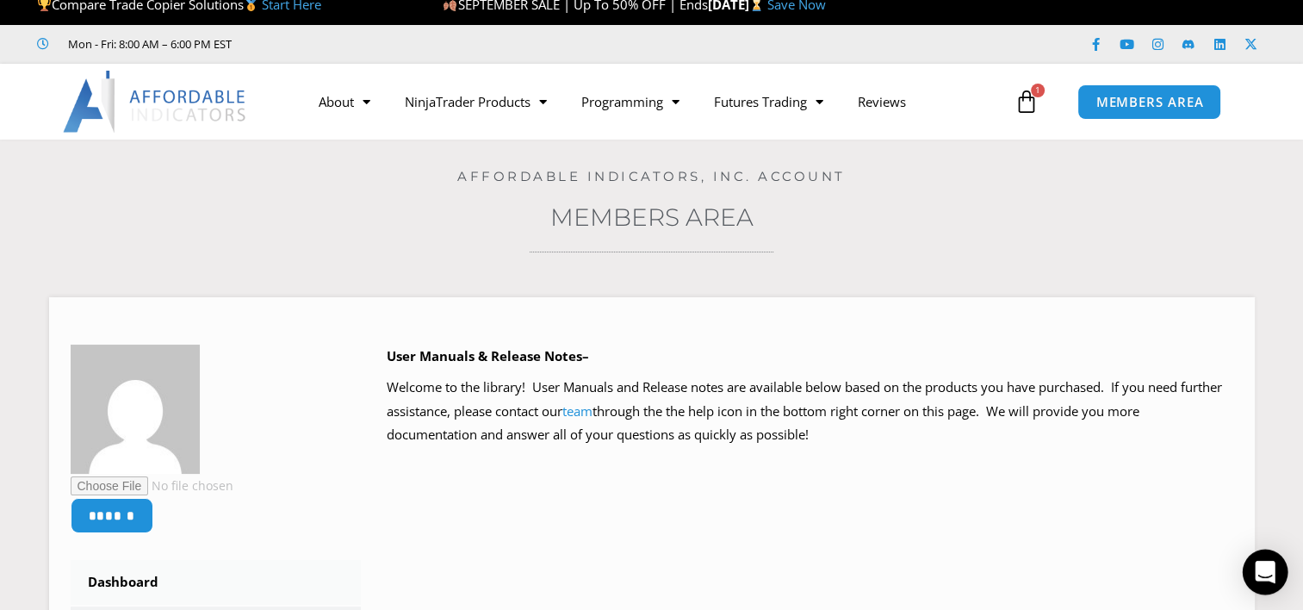
click at [1265, 566] on icon "Open Intercom Messenger" at bounding box center [1265, 572] width 20 height 22
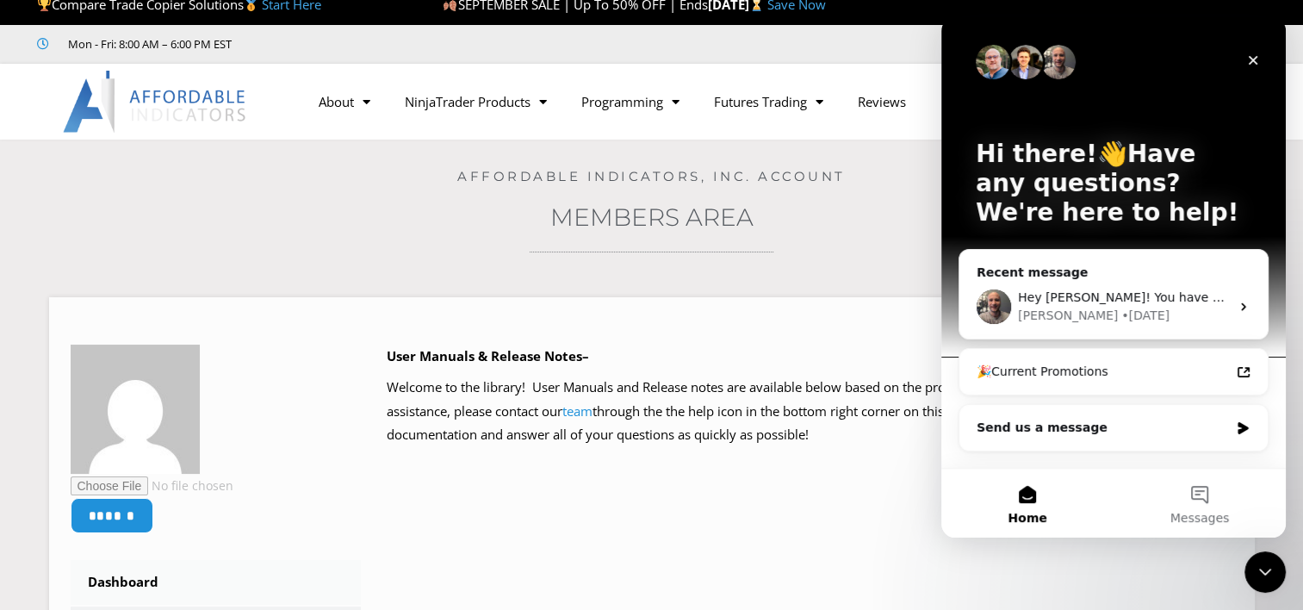
scroll to position [0, 0]
click at [1038, 430] on div "Send us a message" at bounding box center [1102, 427] width 252 height 18
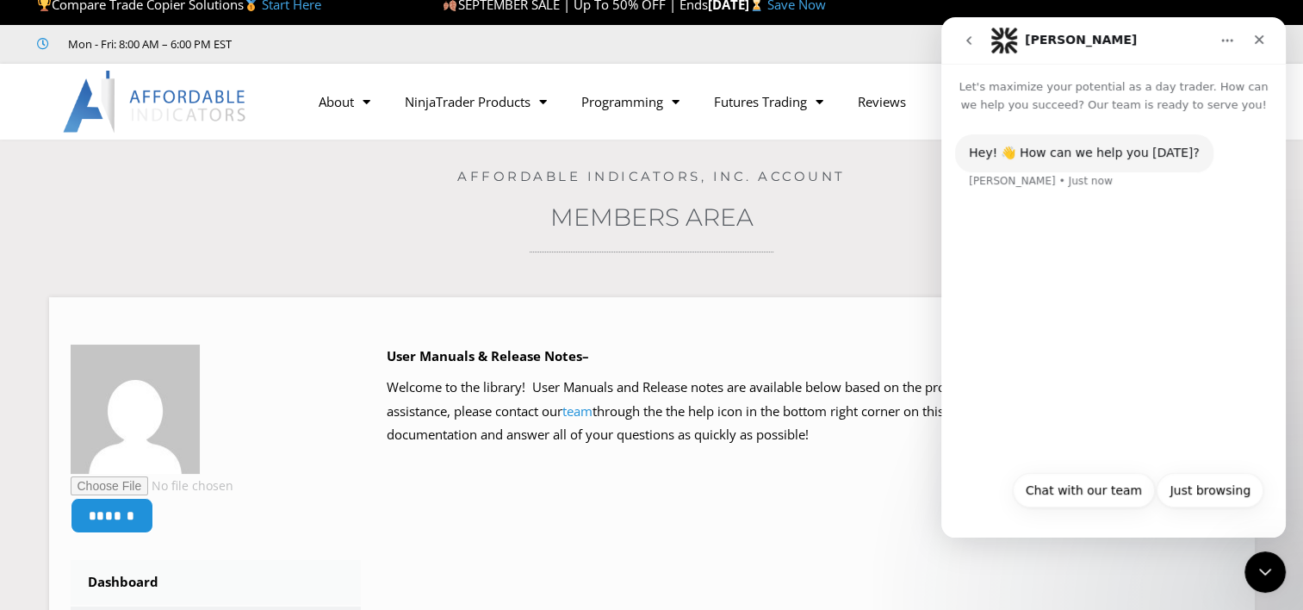
click at [1075, 380] on div "Hey! 👋 How can we help you [DATE]? [PERSON_NAME] • Just now" at bounding box center [1113, 288] width 344 height 348
click at [1102, 410] on div "Hey! 👋 How can we help you [DATE]? [PERSON_NAME] • Just now" at bounding box center [1113, 288] width 344 height 348
click at [1093, 499] on button "Chat with our team" at bounding box center [1084, 490] width 142 height 34
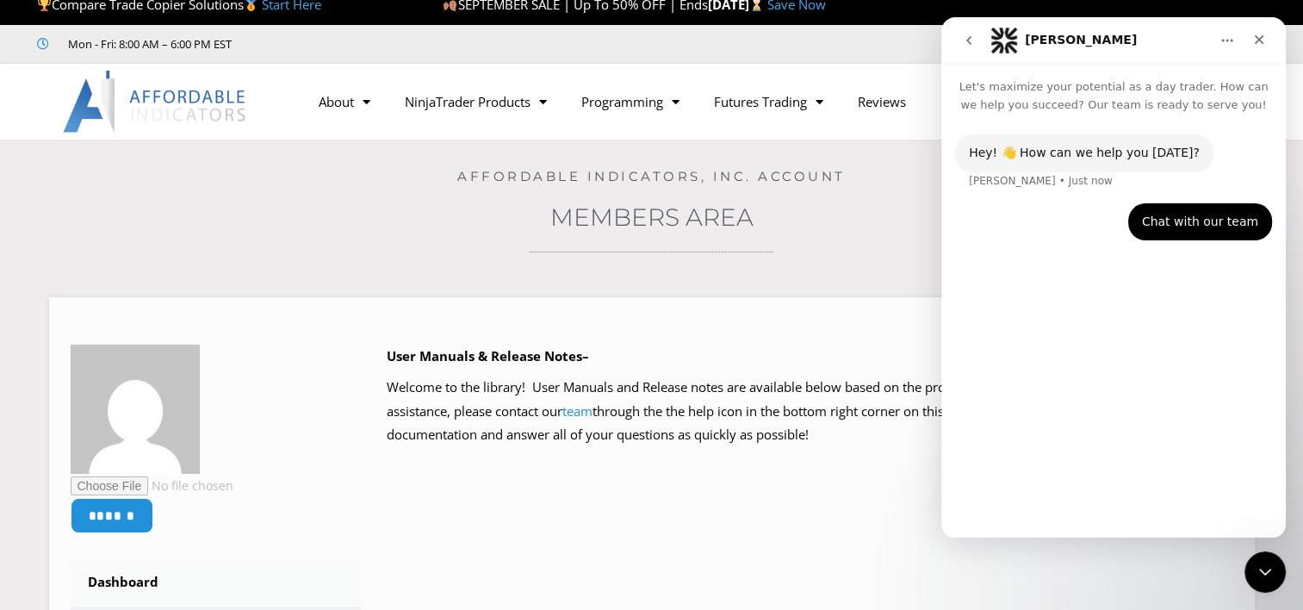
click at [1014, 442] on div "Hey! 👋 How can we help you [DATE]? [PERSON_NAME] • Just now Chat with our team …" at bounding box center [1113, 318] width 344 height 409
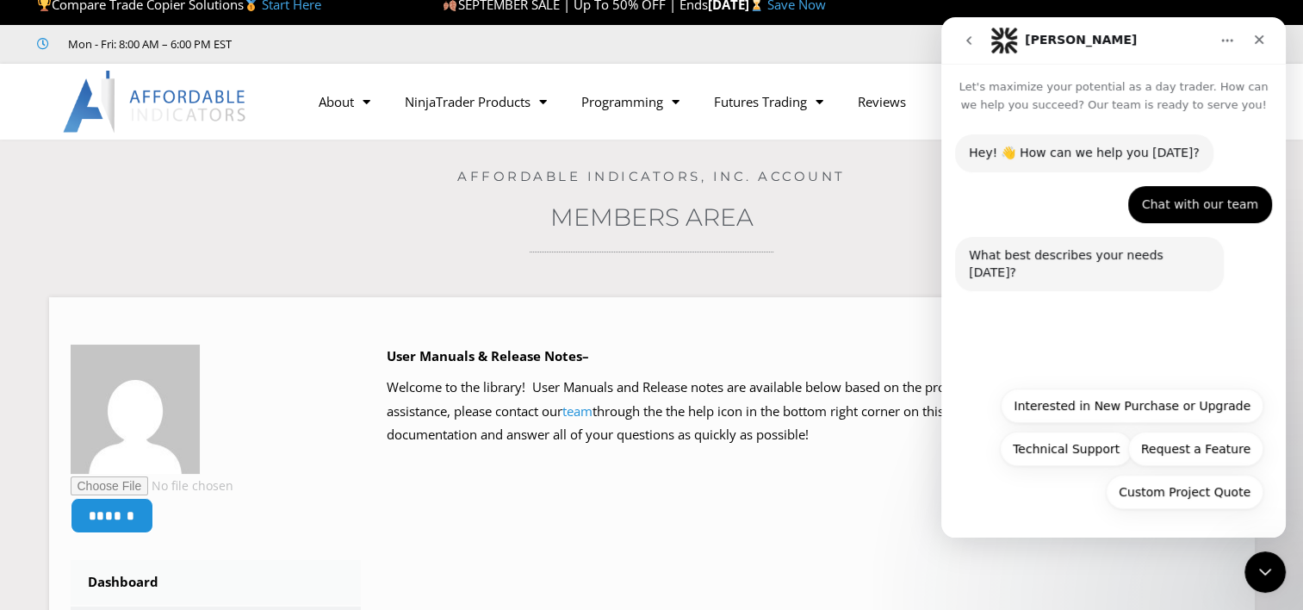
click at [1207, 360] on div "Hey! 👋 How can we help you [DATE]? [PERSON_NAME] • Just now Chat with our team …" at bounding box center [1113, 245] width 344 height 263
click at [1171, 491] on button "Custom Project Quote" at bounding box center [1185, 491] width 158 height 34
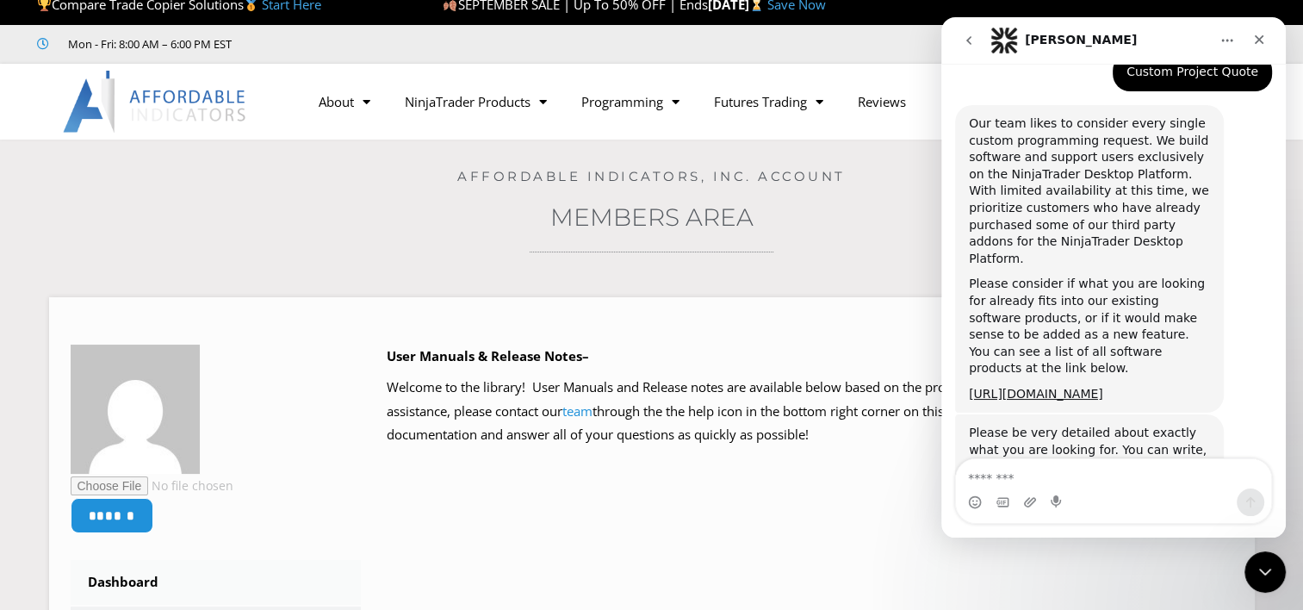
scroll to position [313, 0]
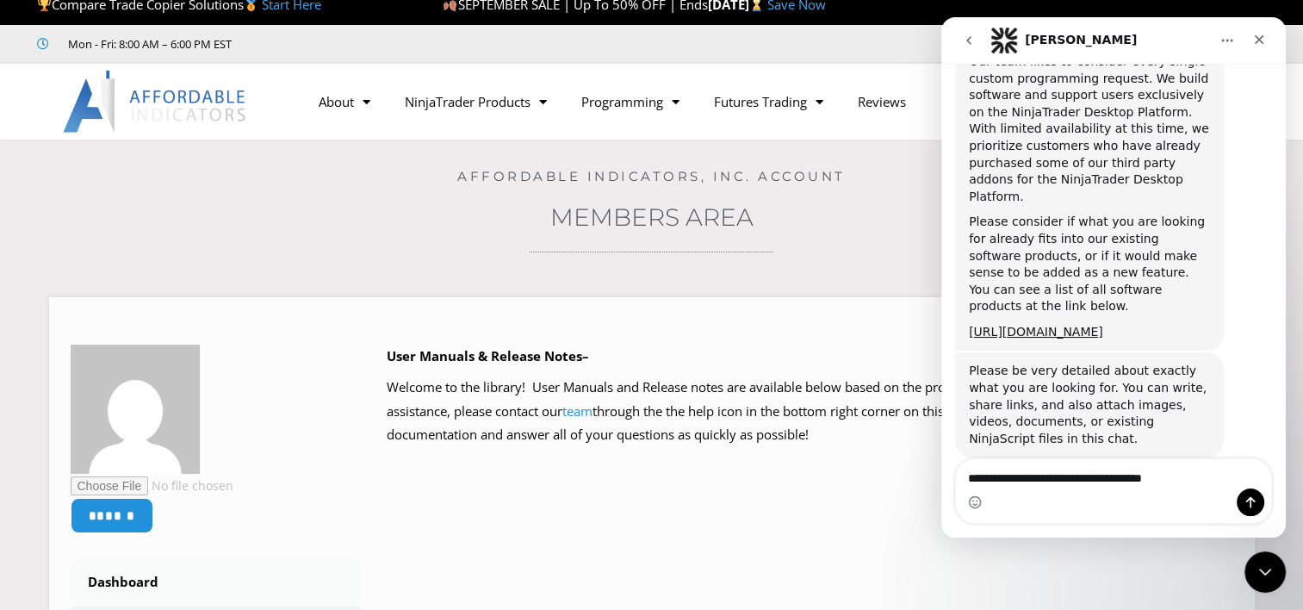
type textarea "**********"
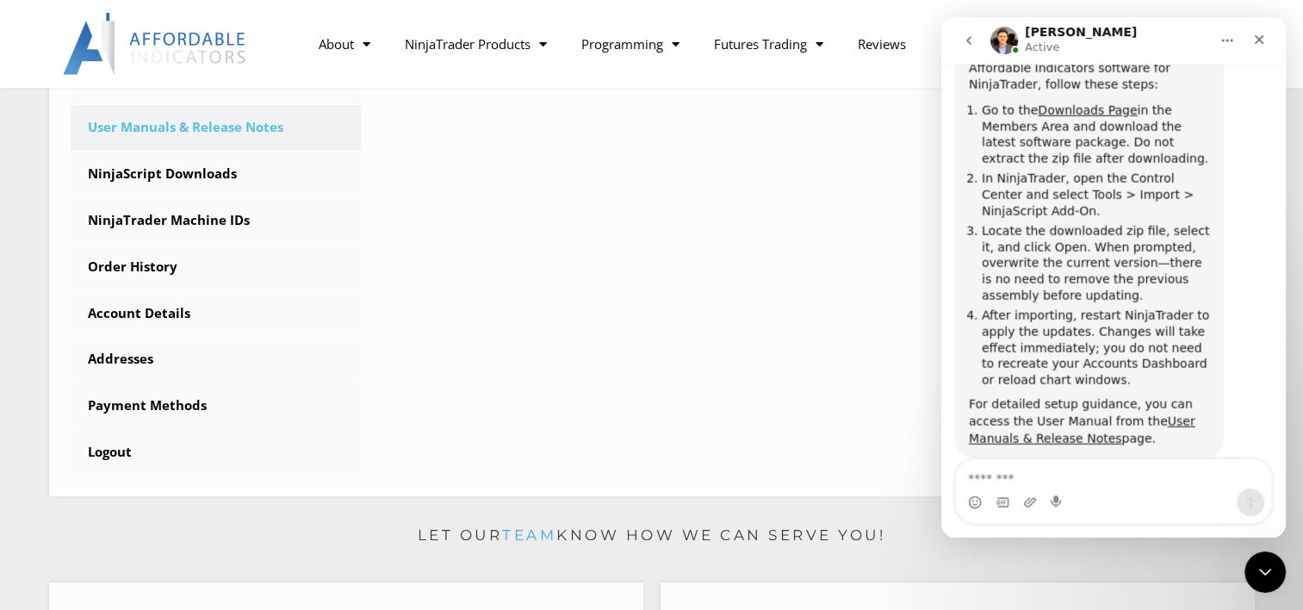
scroll to position [912, 0]
